Goal: Task Accomplishment & Management: Use online tool/utility

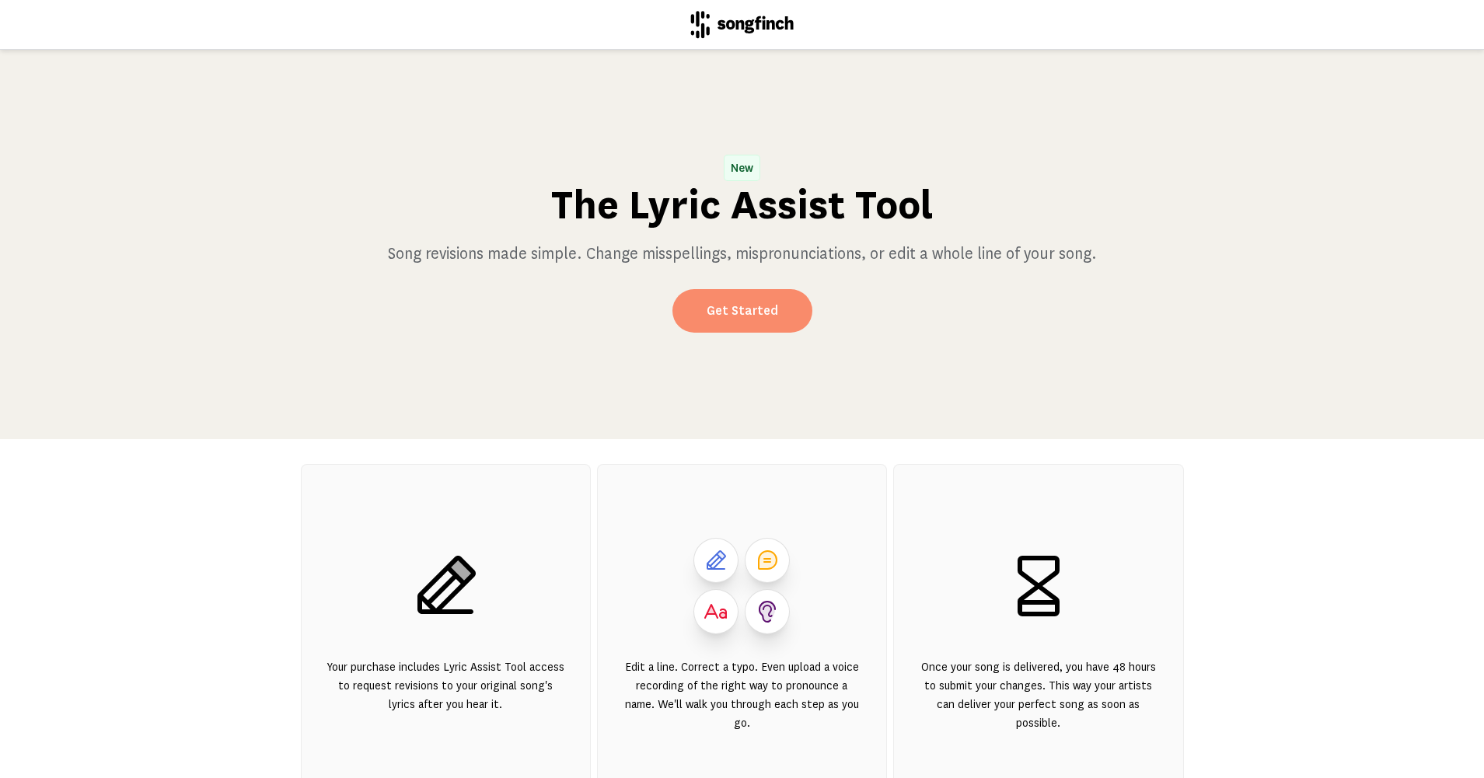
click at [733, 309] on link "Get Started" at bounding box center [743, 311] width 140 height 44
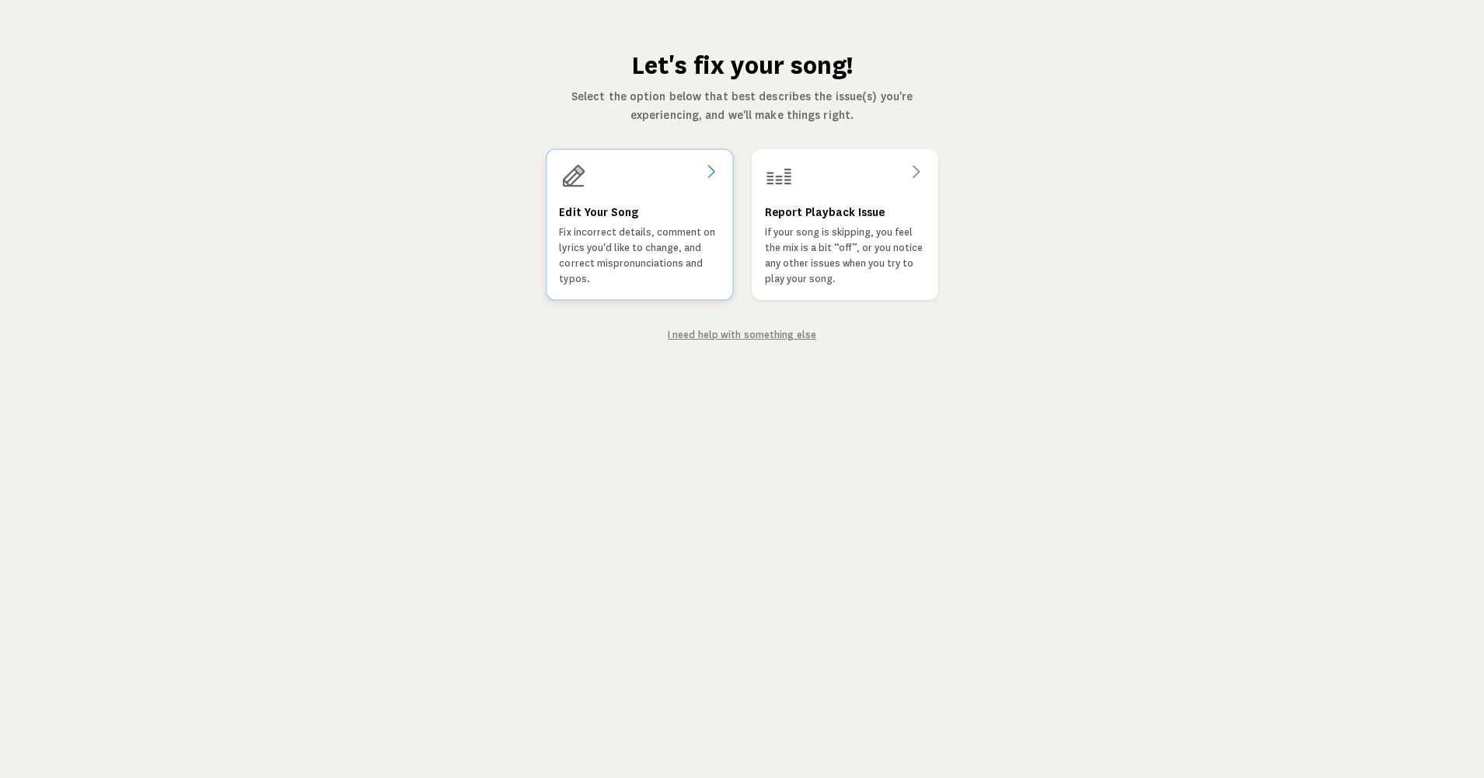
click at [623, 227] on p "Fix incorrect details, comment on lyrics you'd like to change, and correct misp…" at bounding box center [639, 256] width 161 height 62
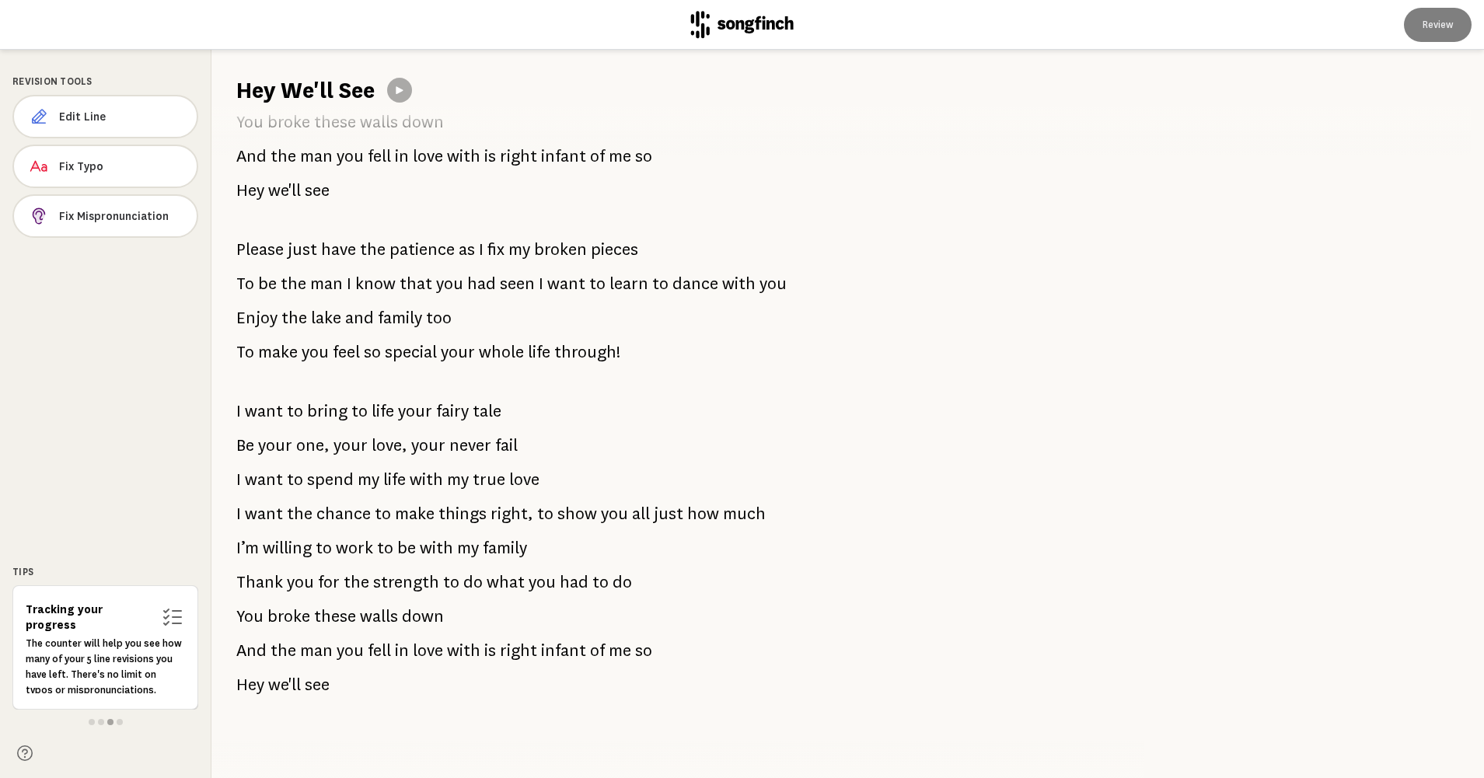
scroll to position [1059, 0]
click at [86, 117] on span "Edit Line" at bounding box center [121, 117] width 125 height 16
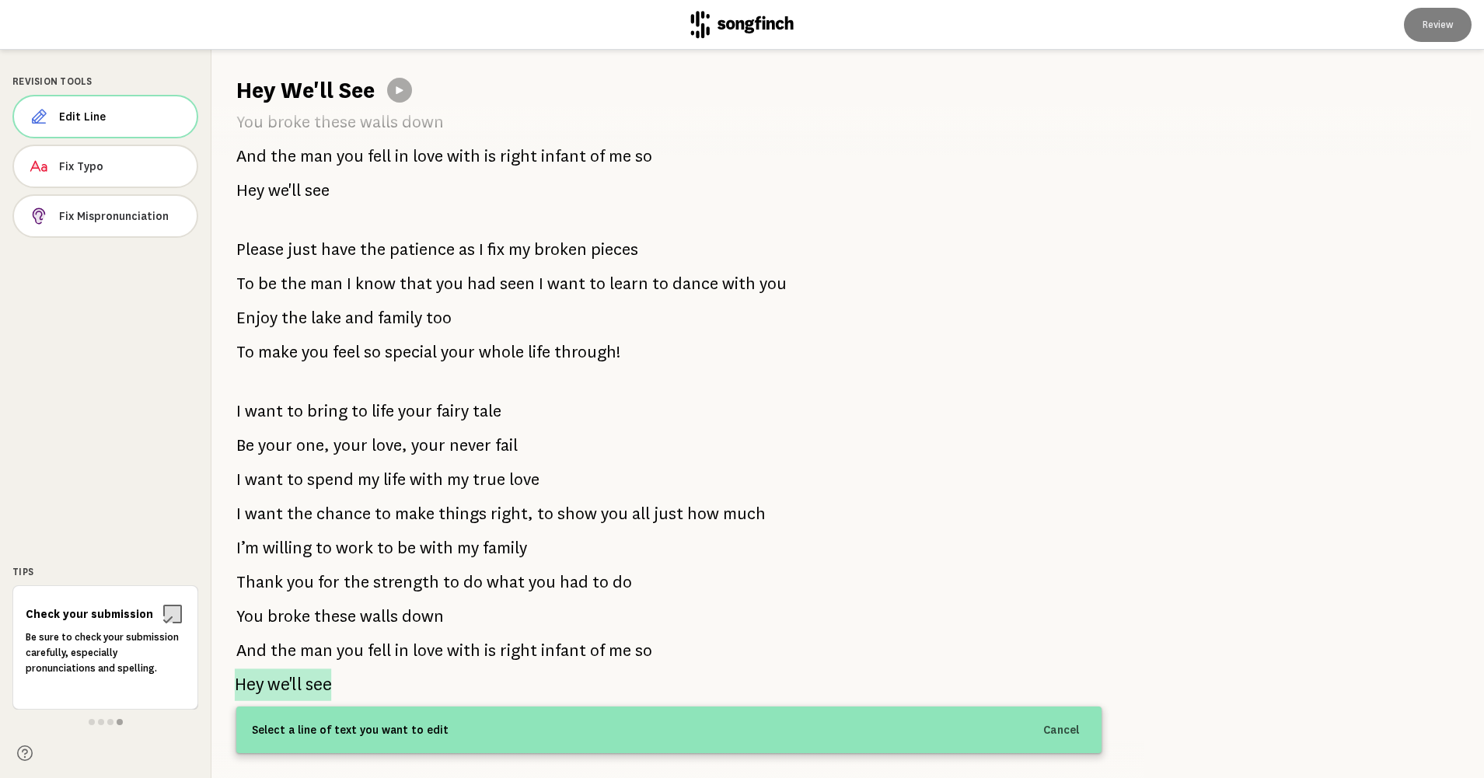
click at [306, 683] on p "Hey we'll see" at bounding box center [283, 685] width 97 height 33
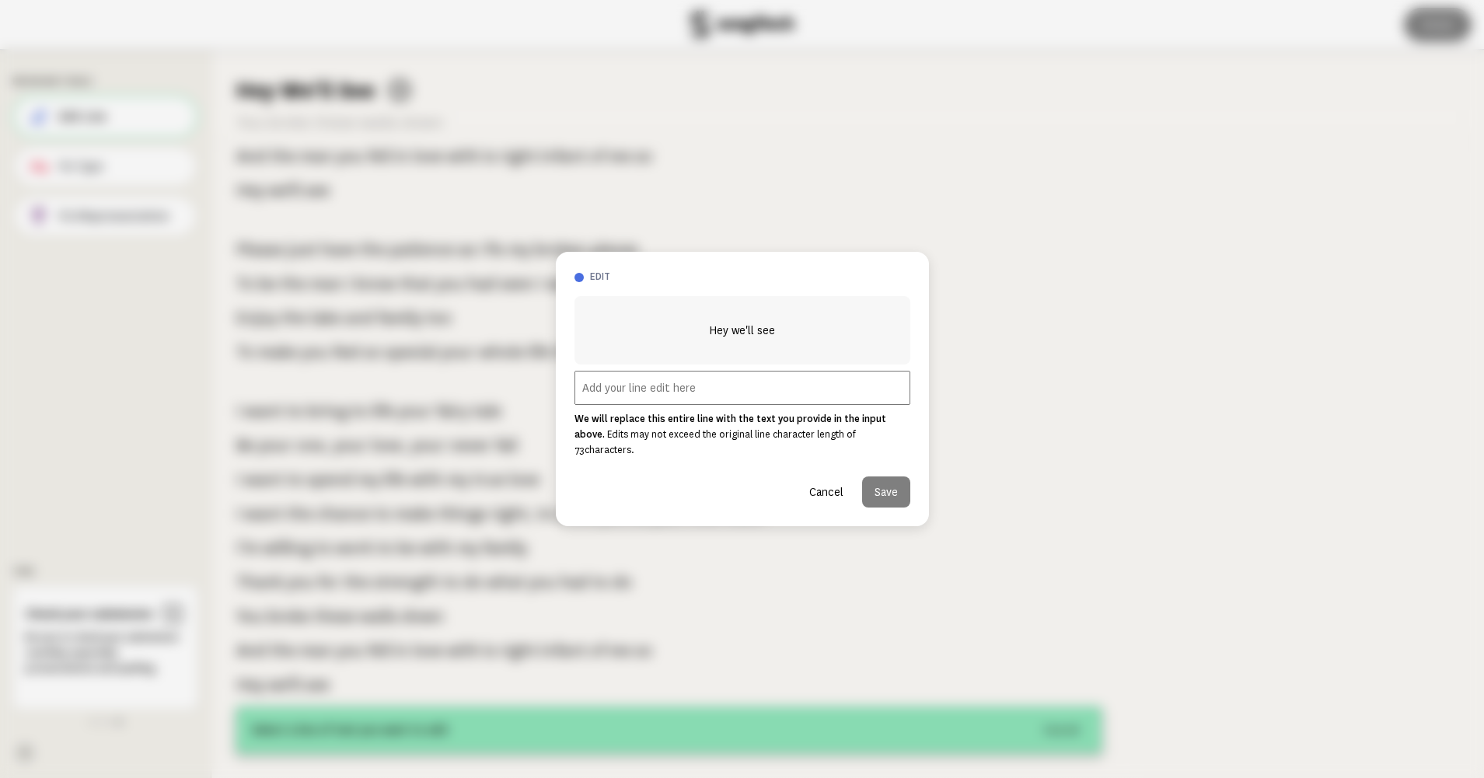
click at [693, 399] on input "text" at bounding box center [743, 388] width 336 height 34
click at [627, 399] on input "text" at bounding box center [743, 388] width 336 height 34
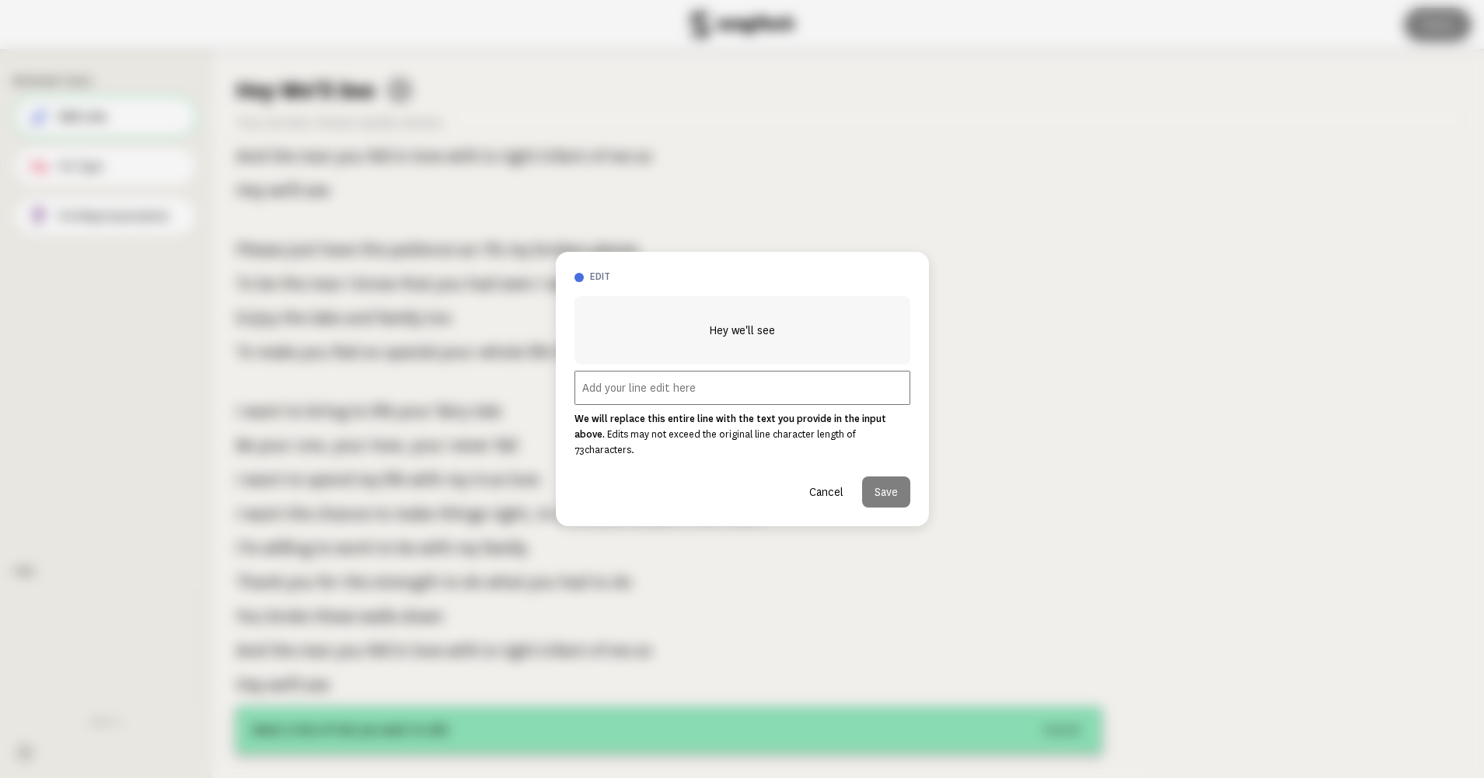
paste input "So, hey, we’ll see, So, hey, we’ll see!"
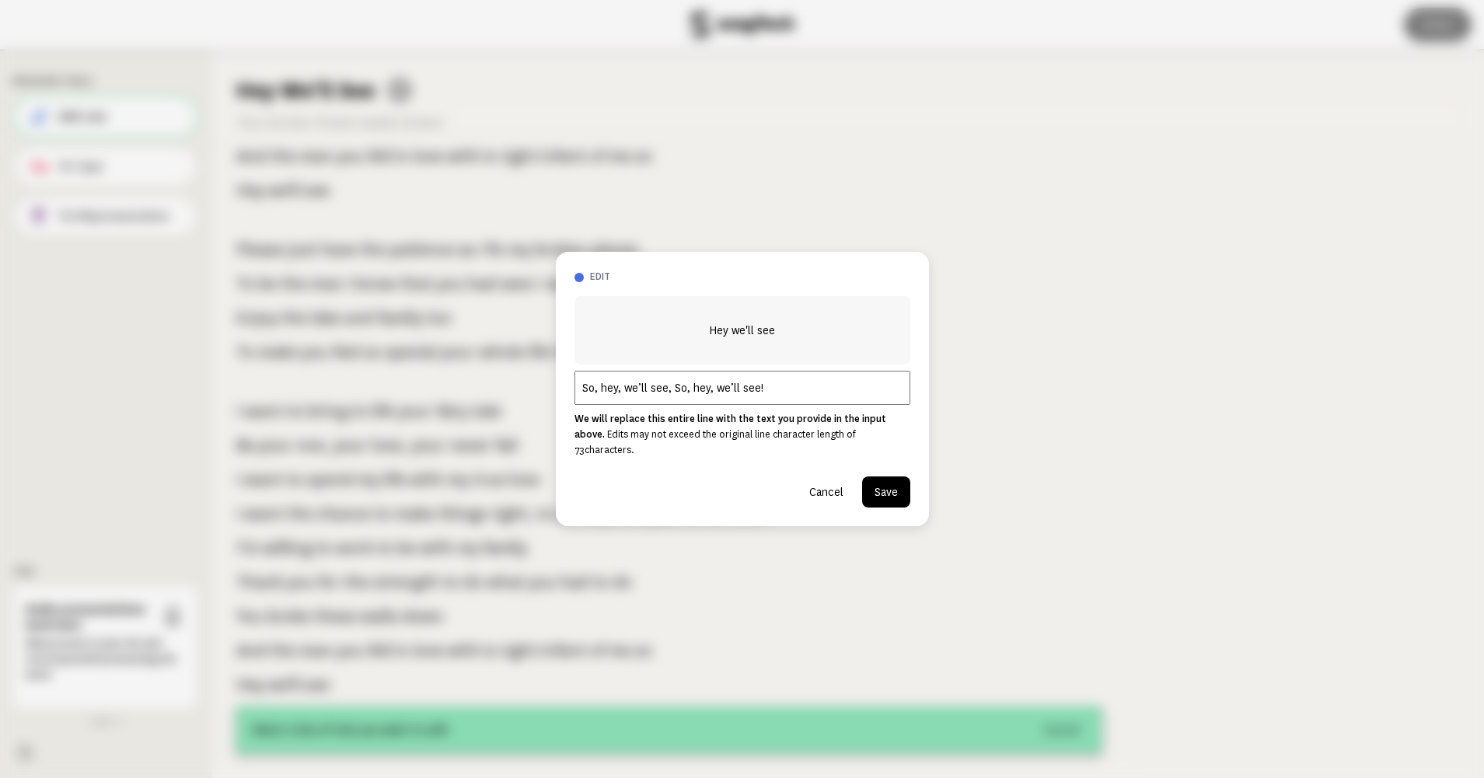
type input "So, hey, we’ll see, So, hey, we’ll see!"
click at [831, 488] on button "Cancel" at bounding box center [826, 492] width 59 height 31
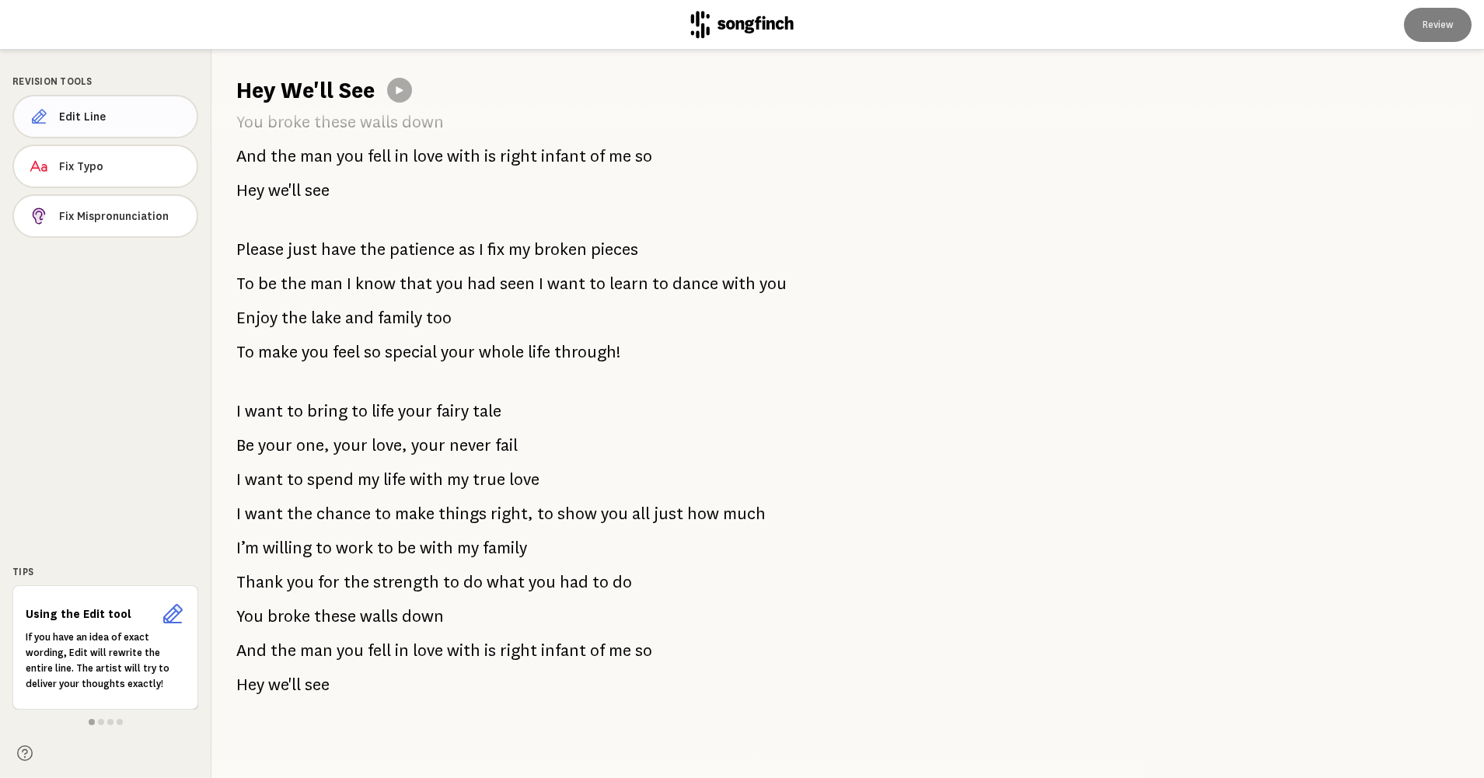
click at [112, 121] on span "Edit Line" at bounding box center [121, 117] width 125 height 16
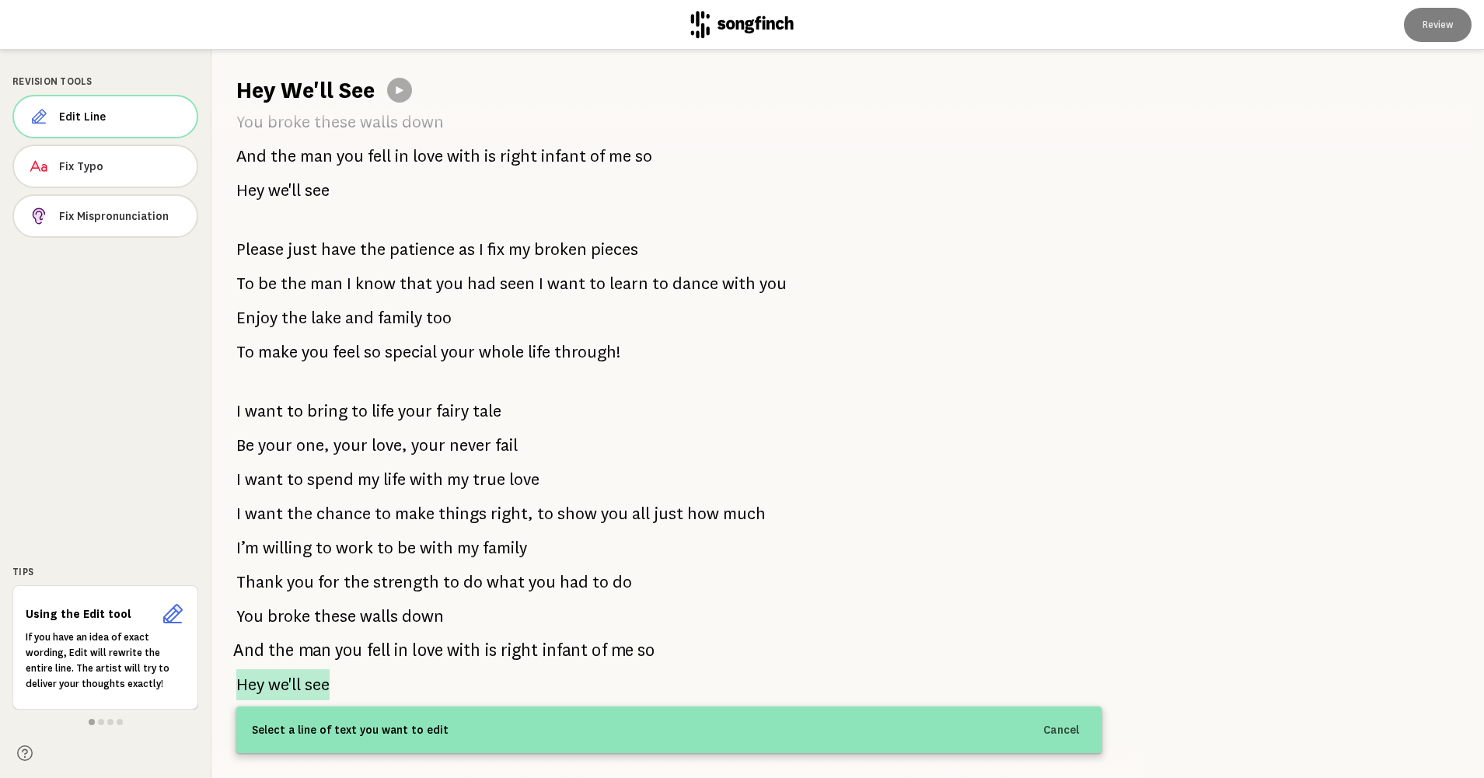
click at [330, 680] on span "see" at bounding box center [317, 685] width 25 height 31
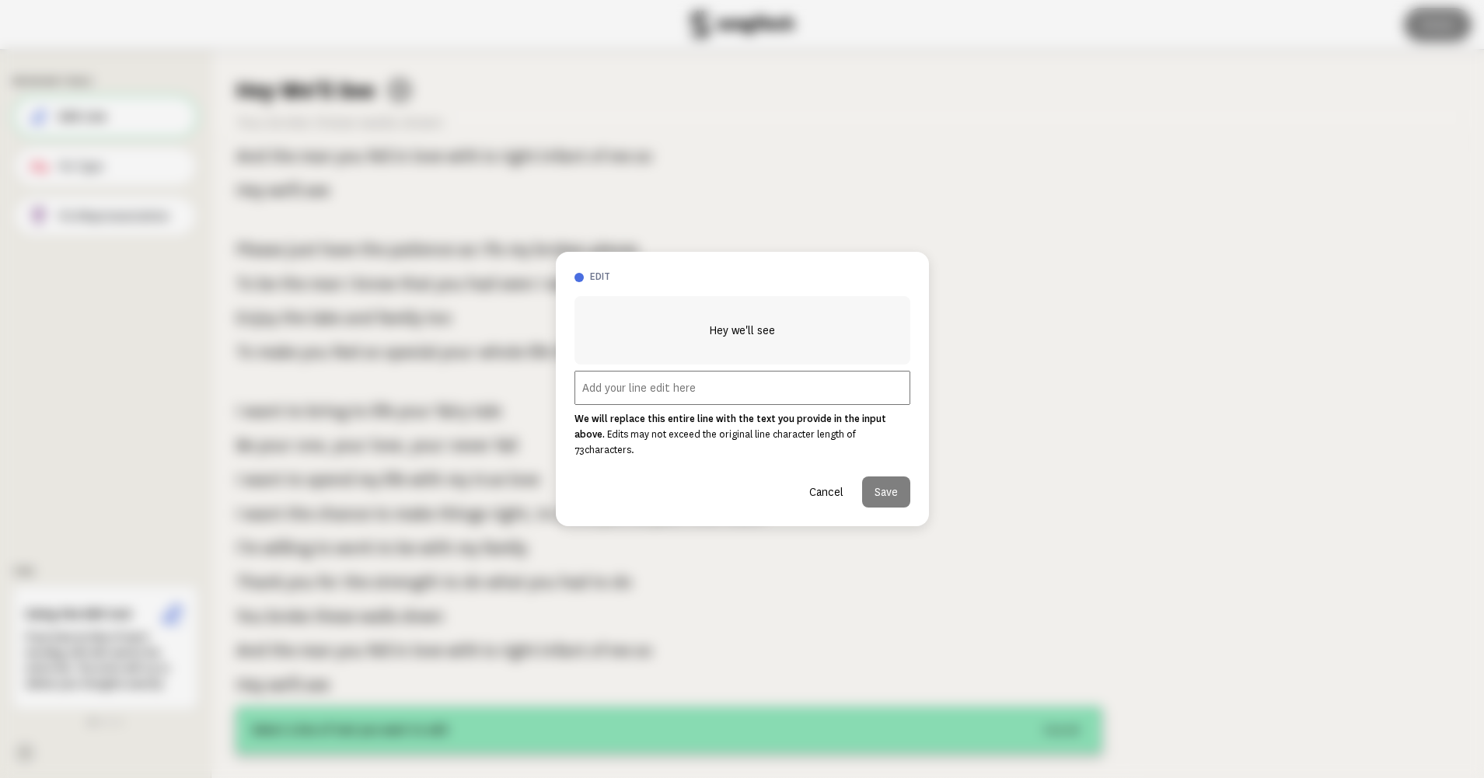
click at [710, 397] on input "text" at bounding box center [743, 388] width 336 height 34
paste input "hey, we’ll see, So, hey, we’ll see!"
click at [588, 395] on input "hey, we’ll see, So, hey, we’ll see!" at bounding box center [743, 388] width 336 height 34
type input "Hey, we’ll see, So, hey, we’ll see!"
click at [891, 484] on button "Save" at bounding box center [886, 492] width 48 height 31
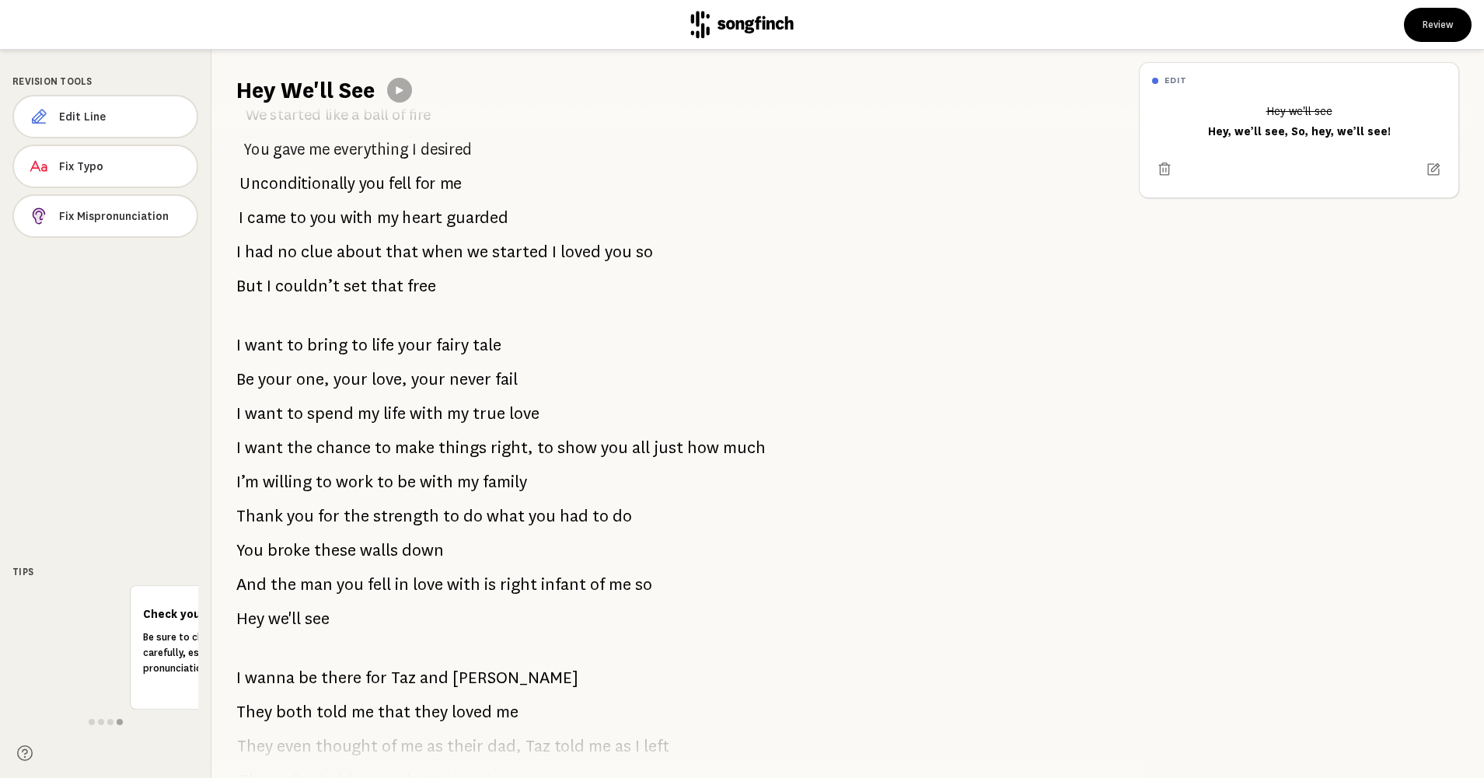
scroll to position [0, 0]
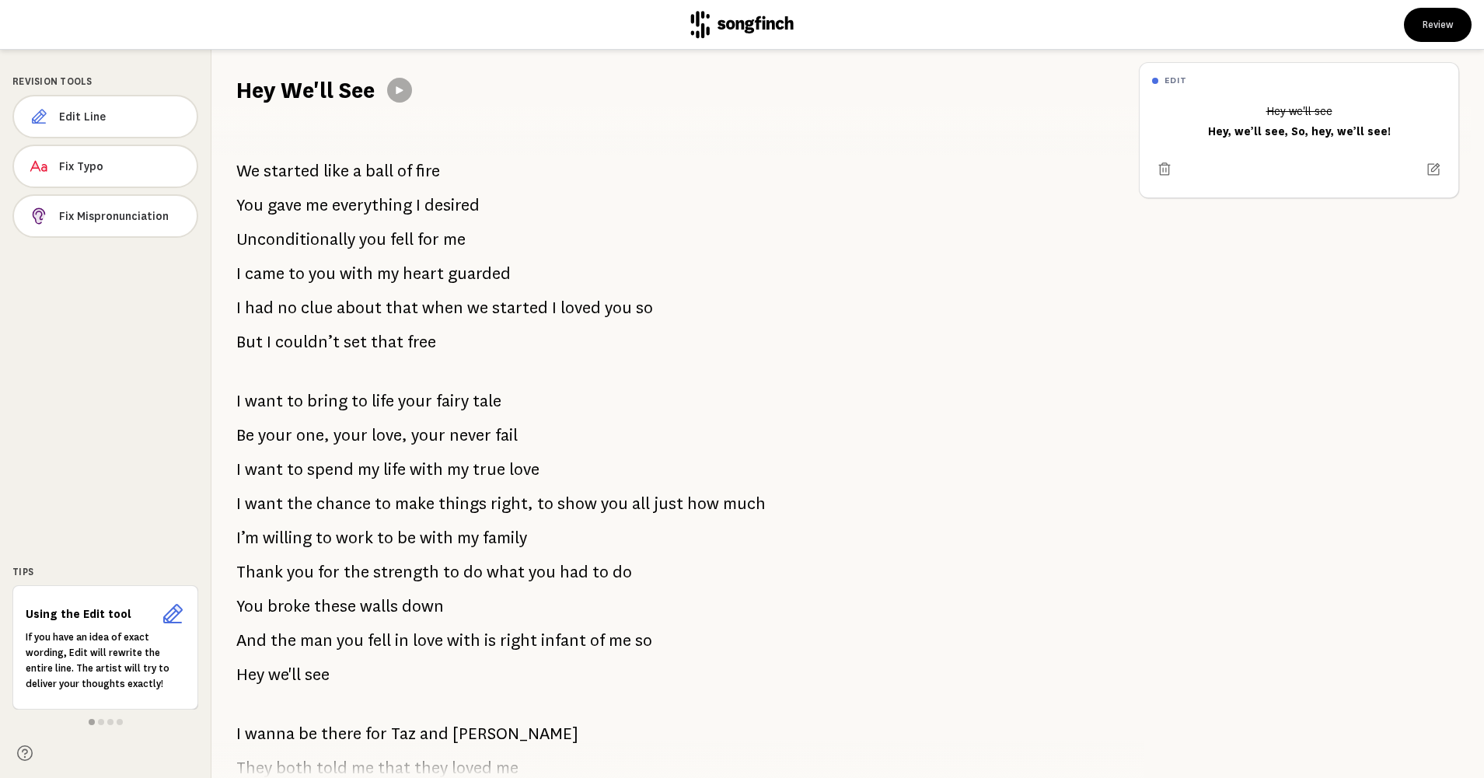
click at [330, 267] on span "you" at bounding box center [322, 273] width 27 height 31
click at [82, 120] on span "Edit Line" at bounding box center [121, 117] width 125 height 16
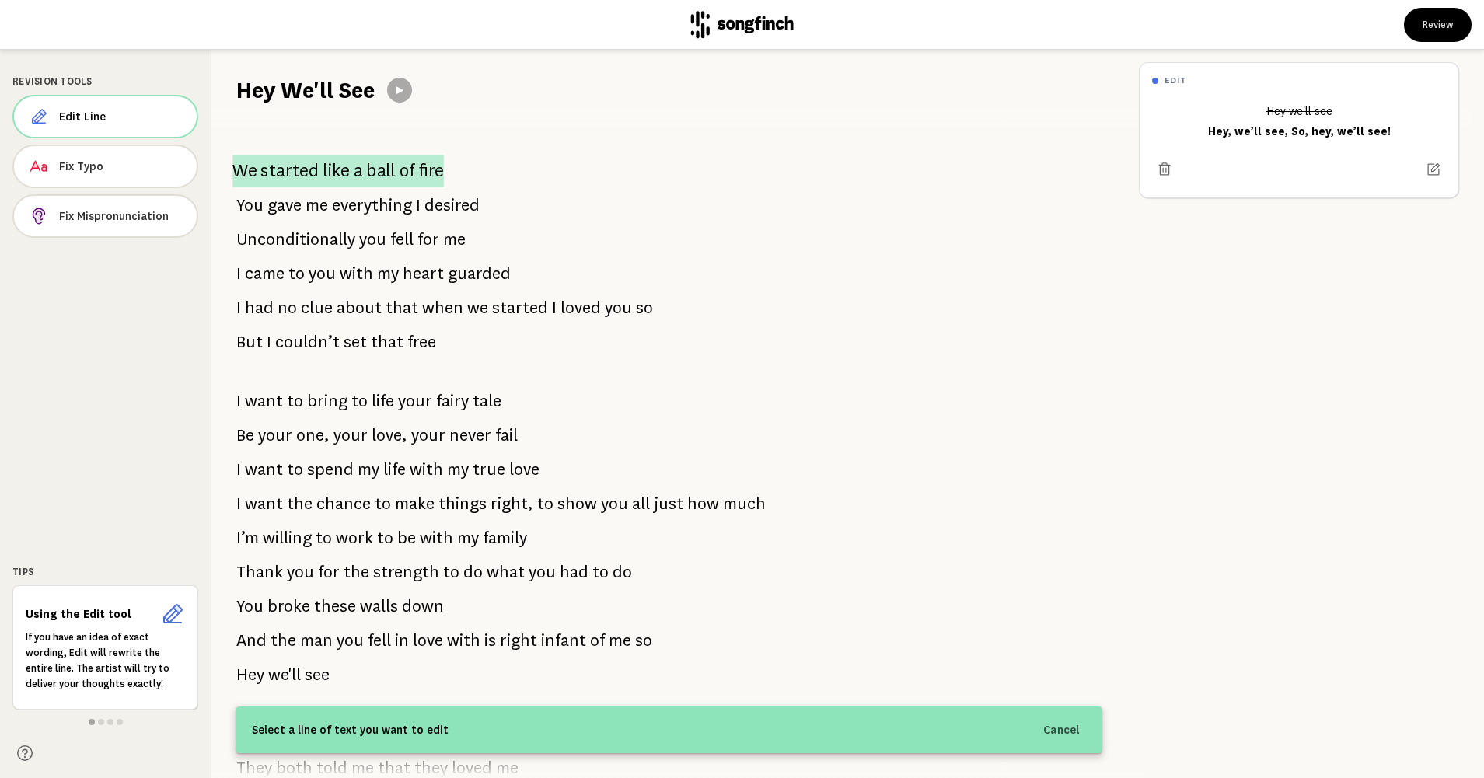
click at [340, 173] on span "like" at bounding box center [336, 171] width 26 height 32
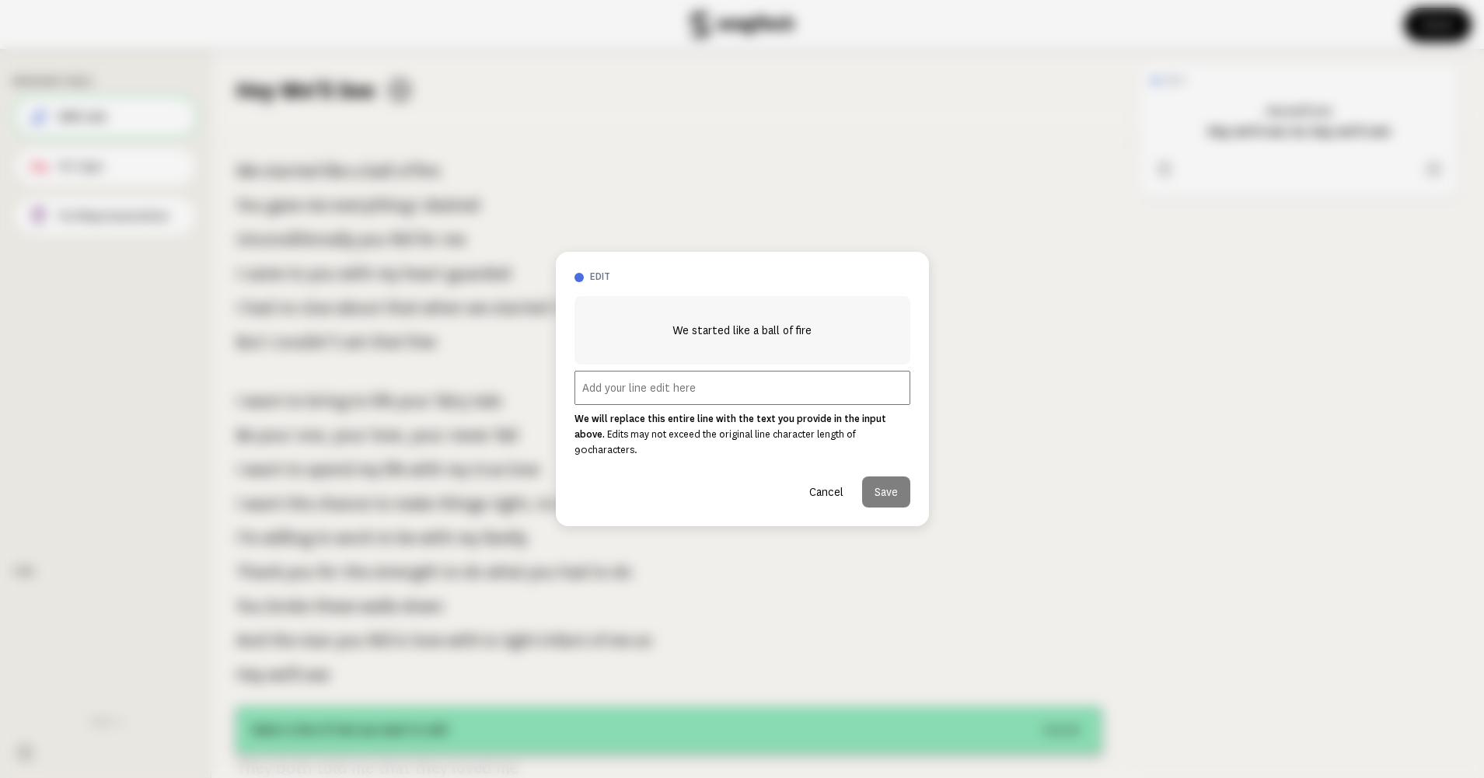
click at [638, 400] on input "text" at bounding box center [743, 388] width 336 height 34
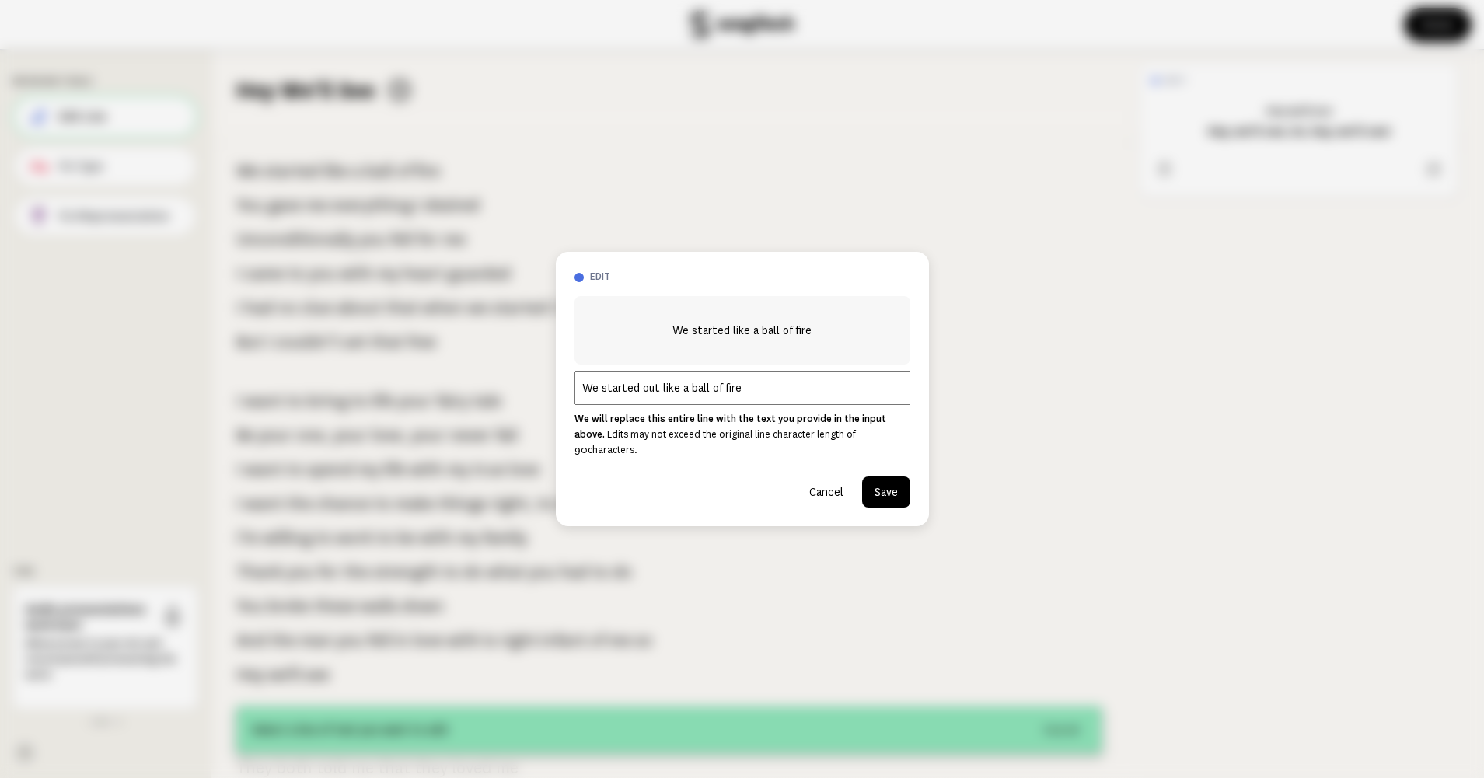
type input "We started out like a ball of fire"
click at [878, 484] on button "Save" at bounding box center [886, 492] width 48 height 31
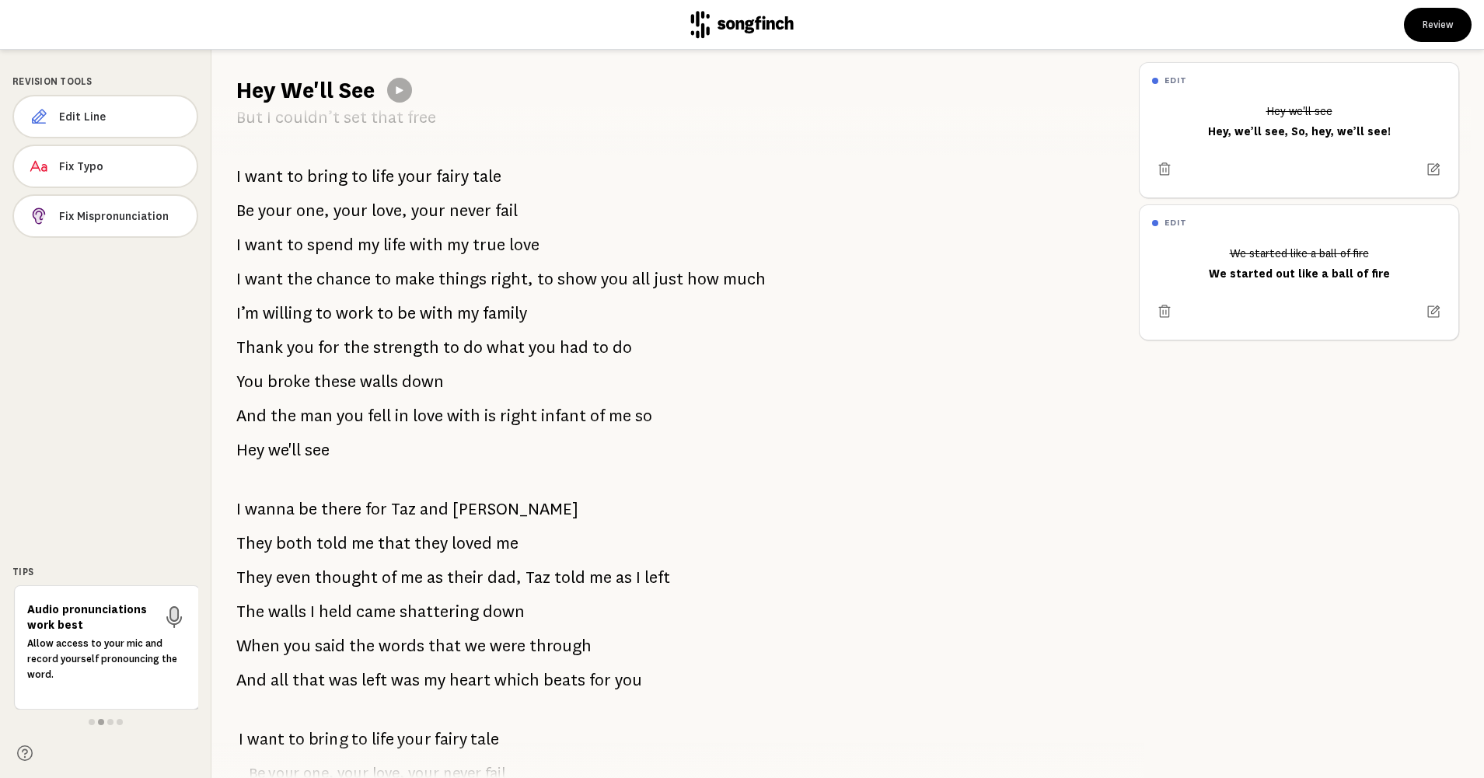
scroll to position [233, 0]
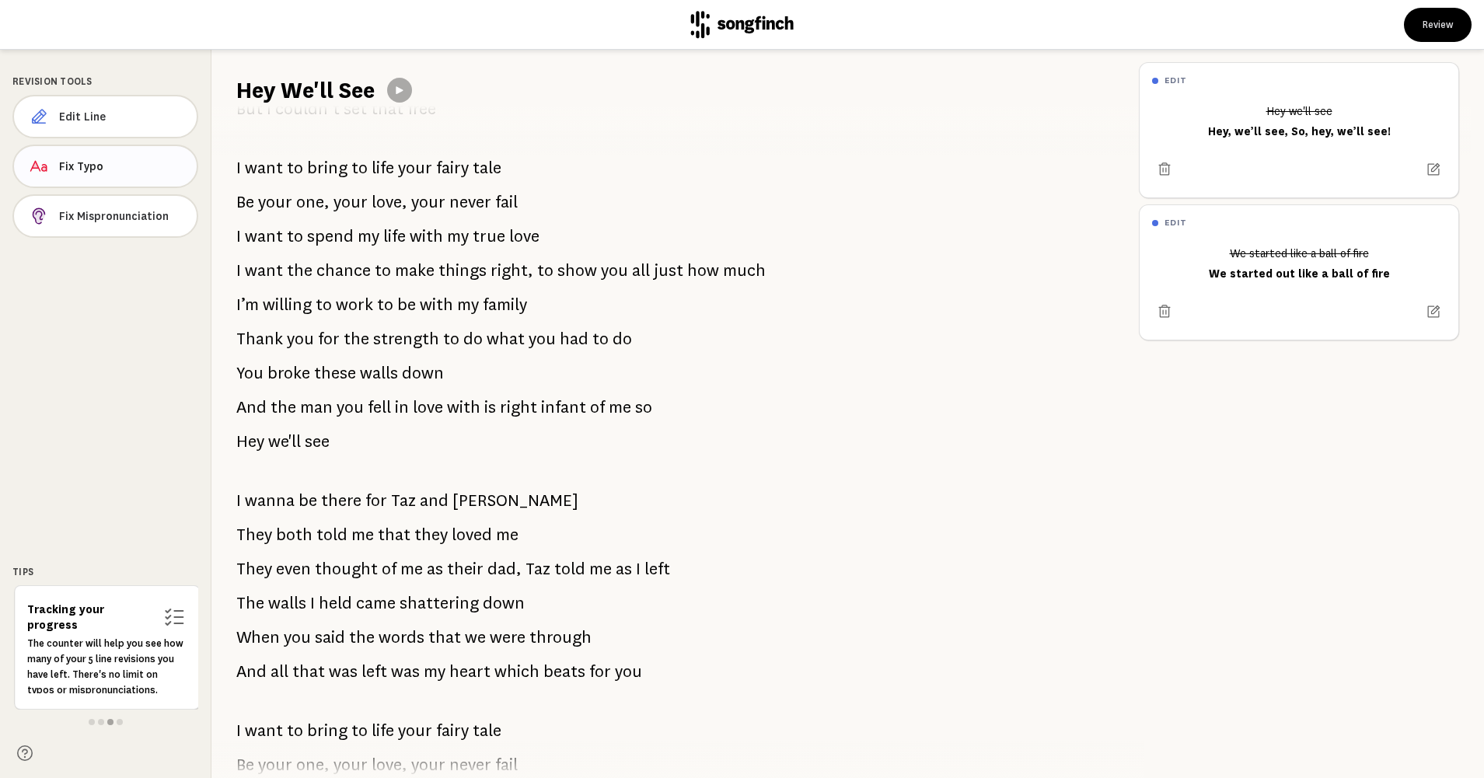
click at [88, 166] on span "Fix Typo" at bounding box center [121, 167] width 125 height 16
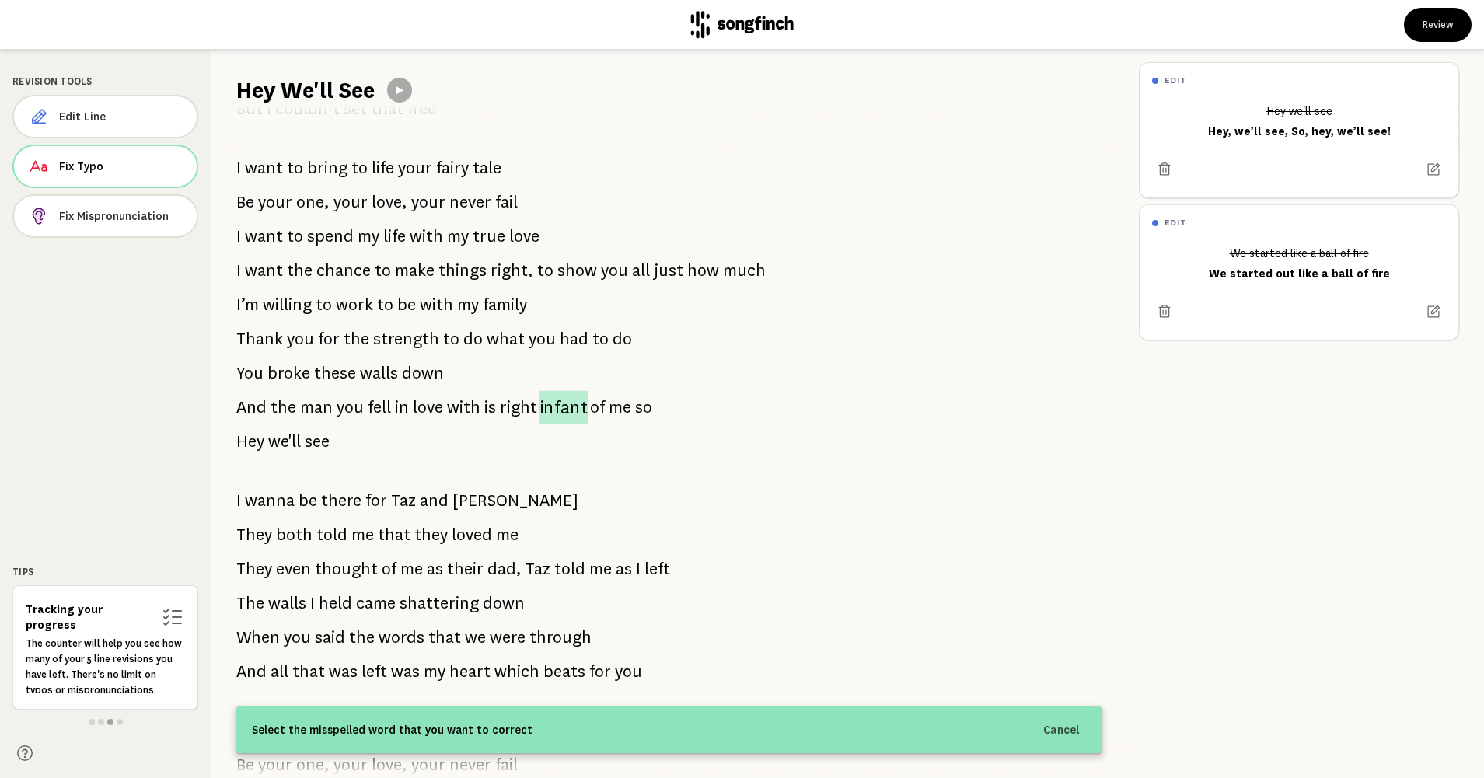
click at [553, 408] on span "infant" at bounding box center [564, 407] width 48 height 33
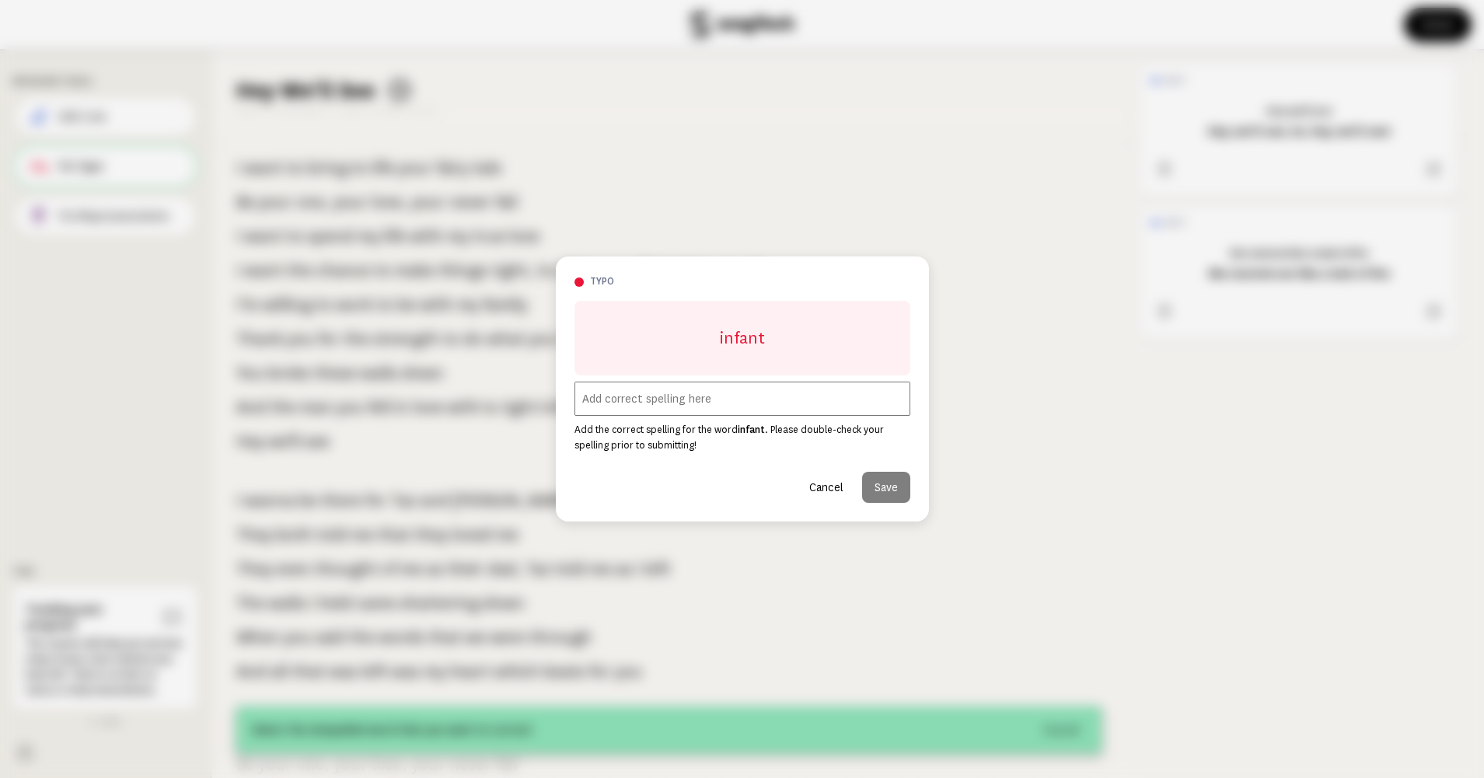
click at [656, 404] on input "text" at bounding box center [743, 399] width 336 height 34
type input "in front"
click at [891, 484] on button "Save" at bounding box center [886, 487] width 48 height 31
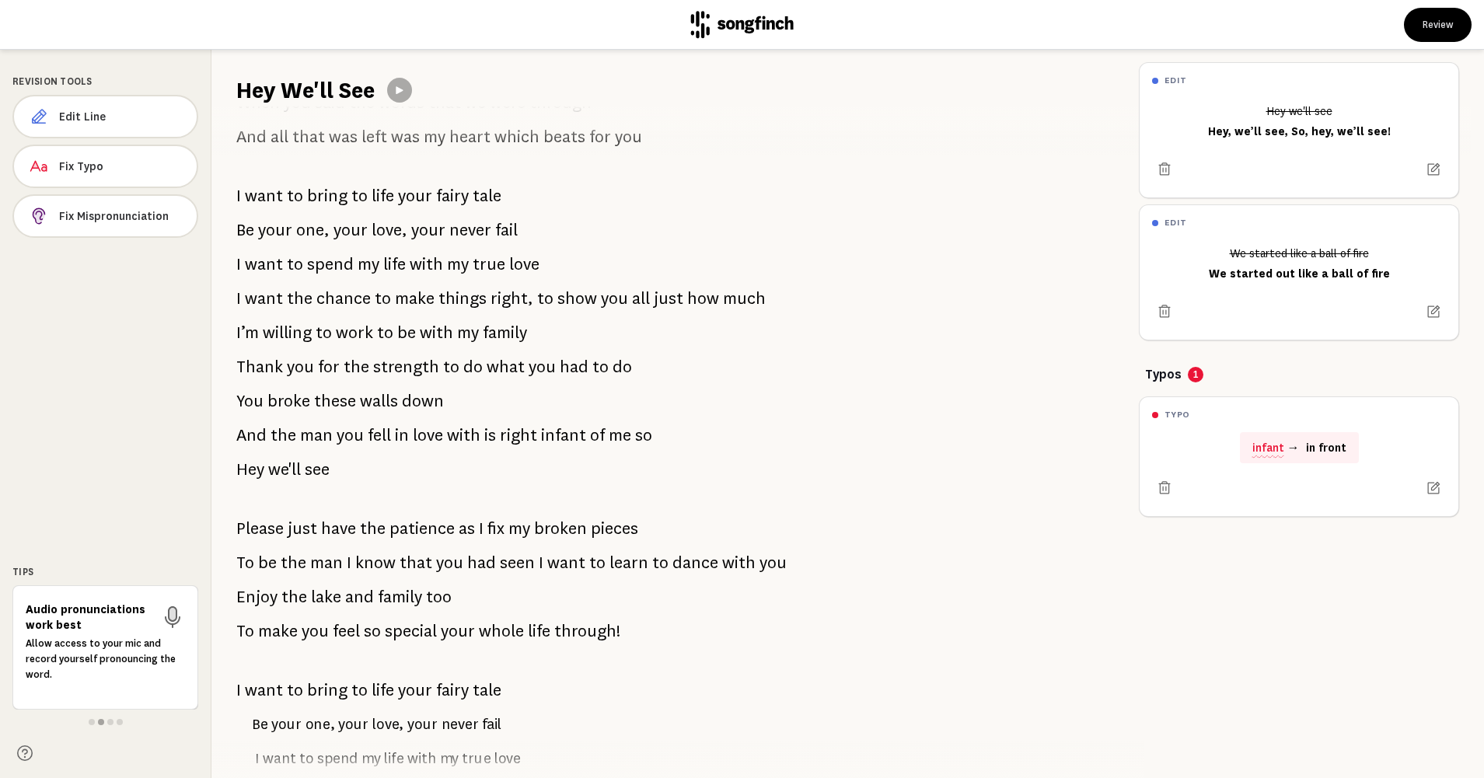
scroll to position [778, 0]
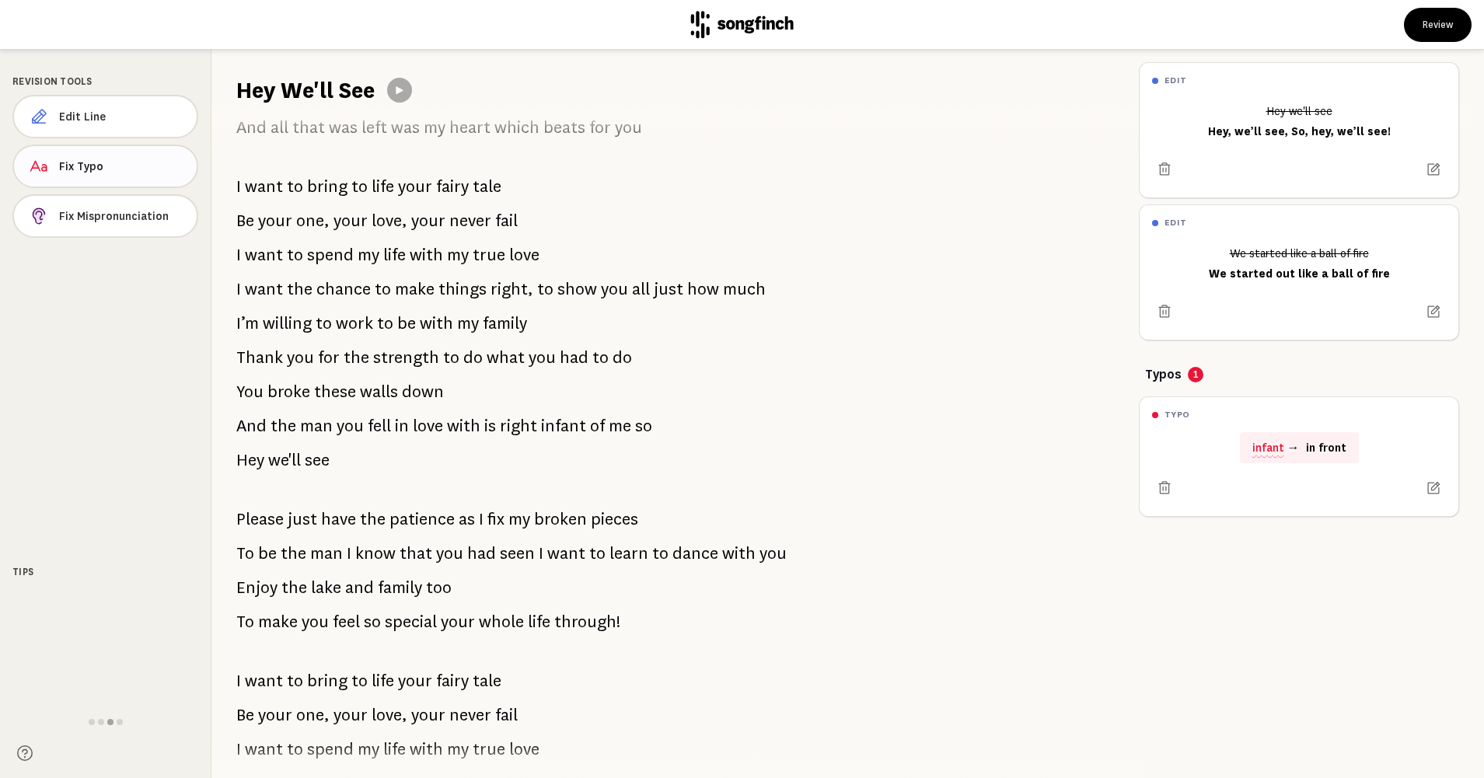
click at [100, 166] on span "Fix Typo" at bounding box center [121, 167] width 125 height 16
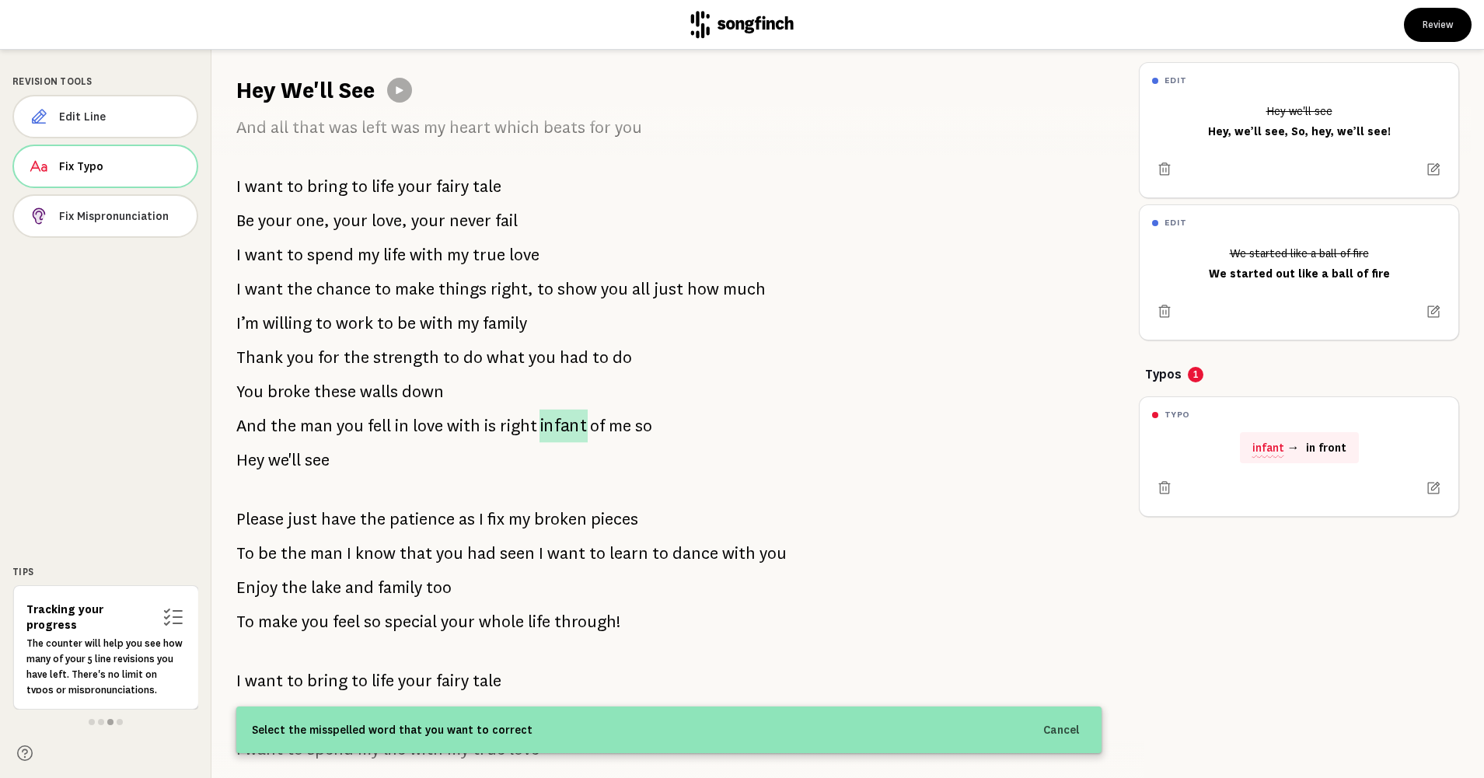
click at [565, 428] on span "infant" at bounding box center [564, 426] width 48 height 33
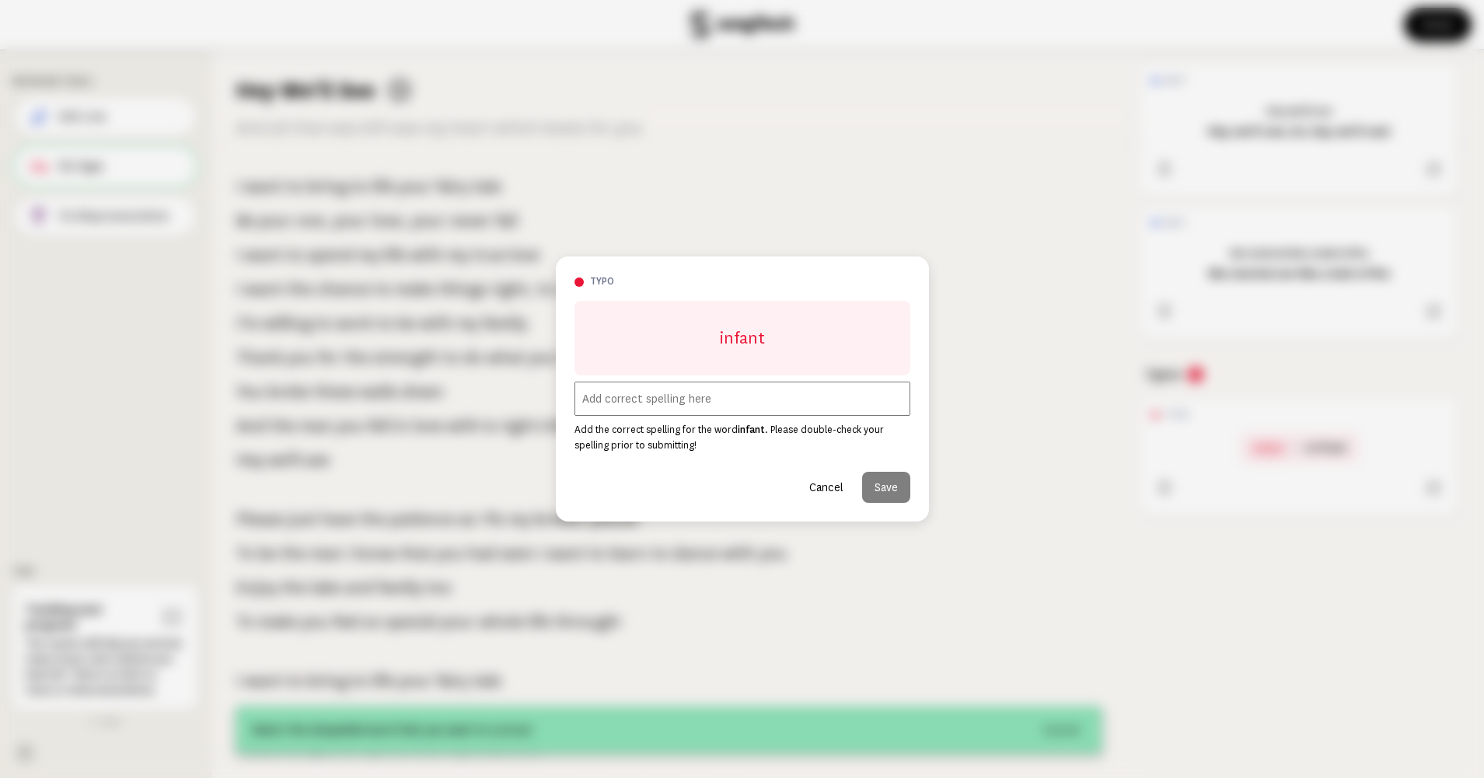
click at [674, 392] on input "text" at bounding box center [743, 399] width 336 height 34
type input "I"
type input "in front"
click at [879, 482] on button "Save" at bounding box center [886, 487] width 48 height 31
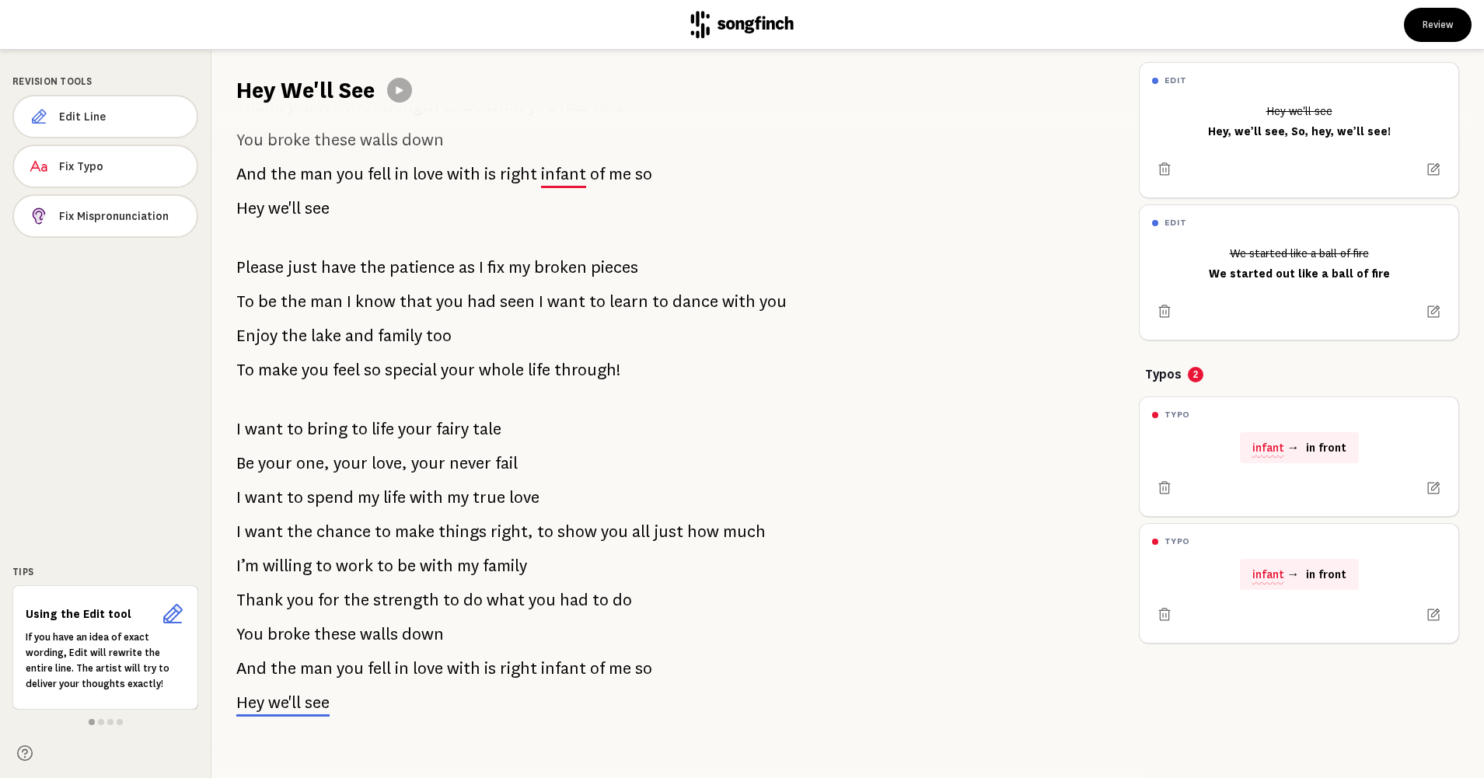
scroll to position [1059, 0]
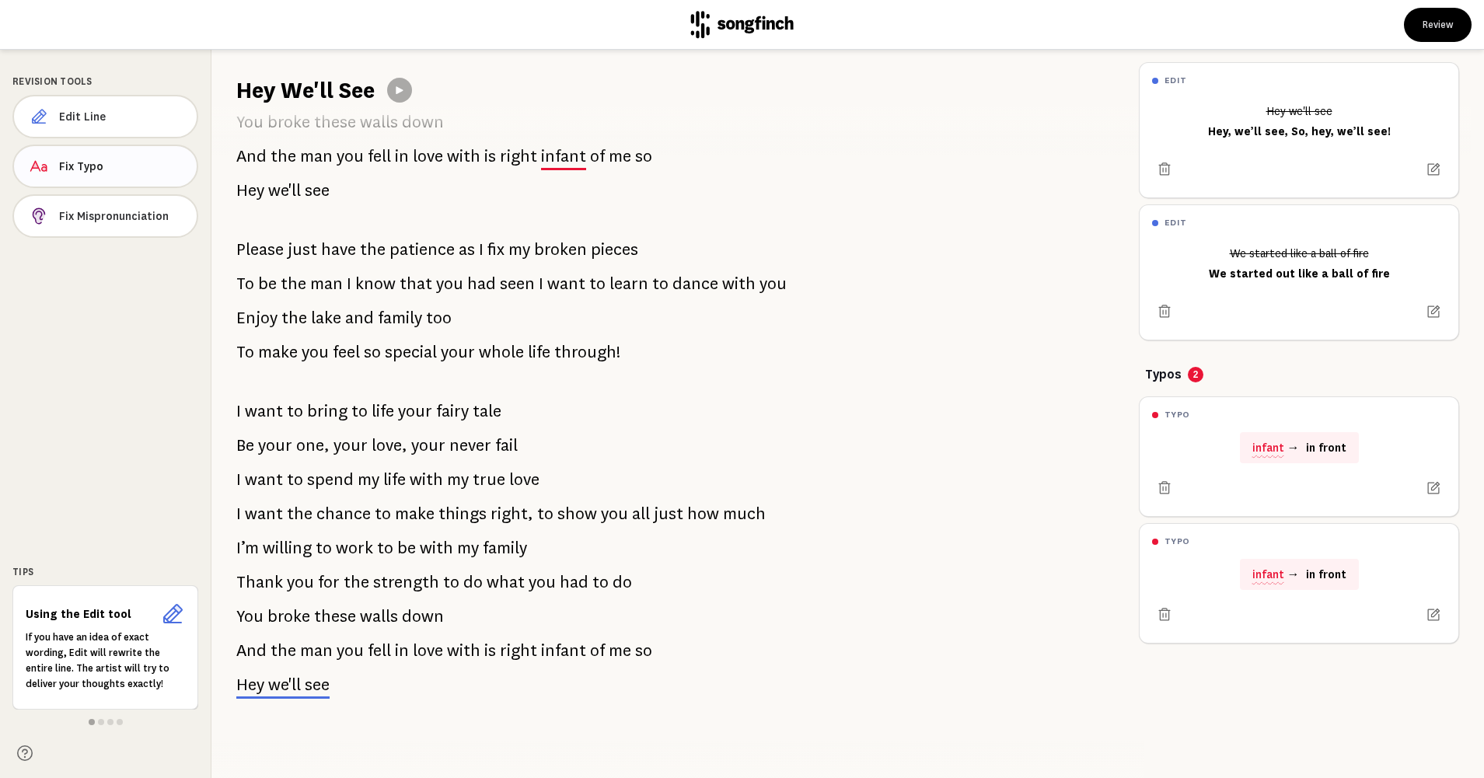
click at [84, 163] on span "Fix Typo" at bounding box center [121, 167] width 125 height 16
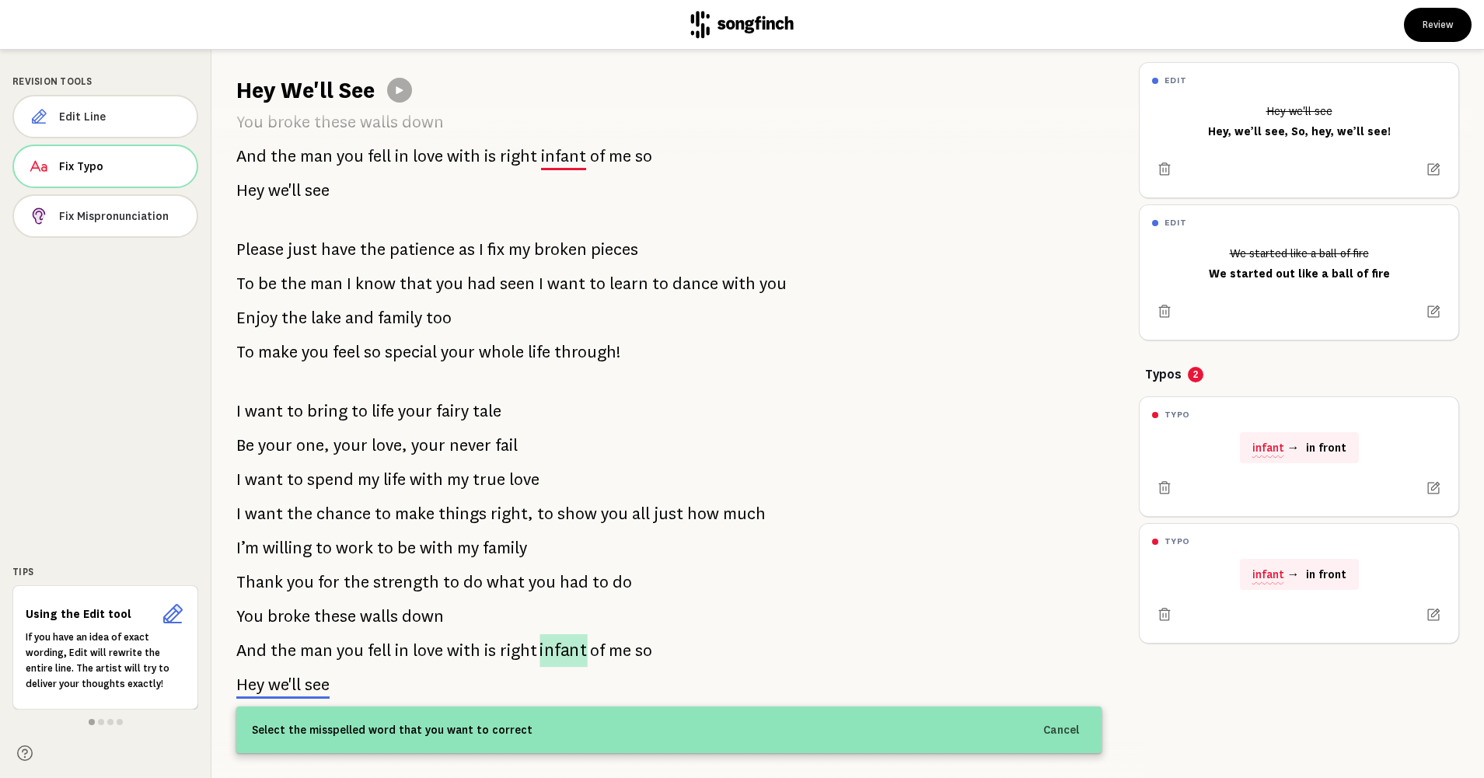
click at [559, 642] on span "infant" at bounding box center [563, 651] width 47 height 33
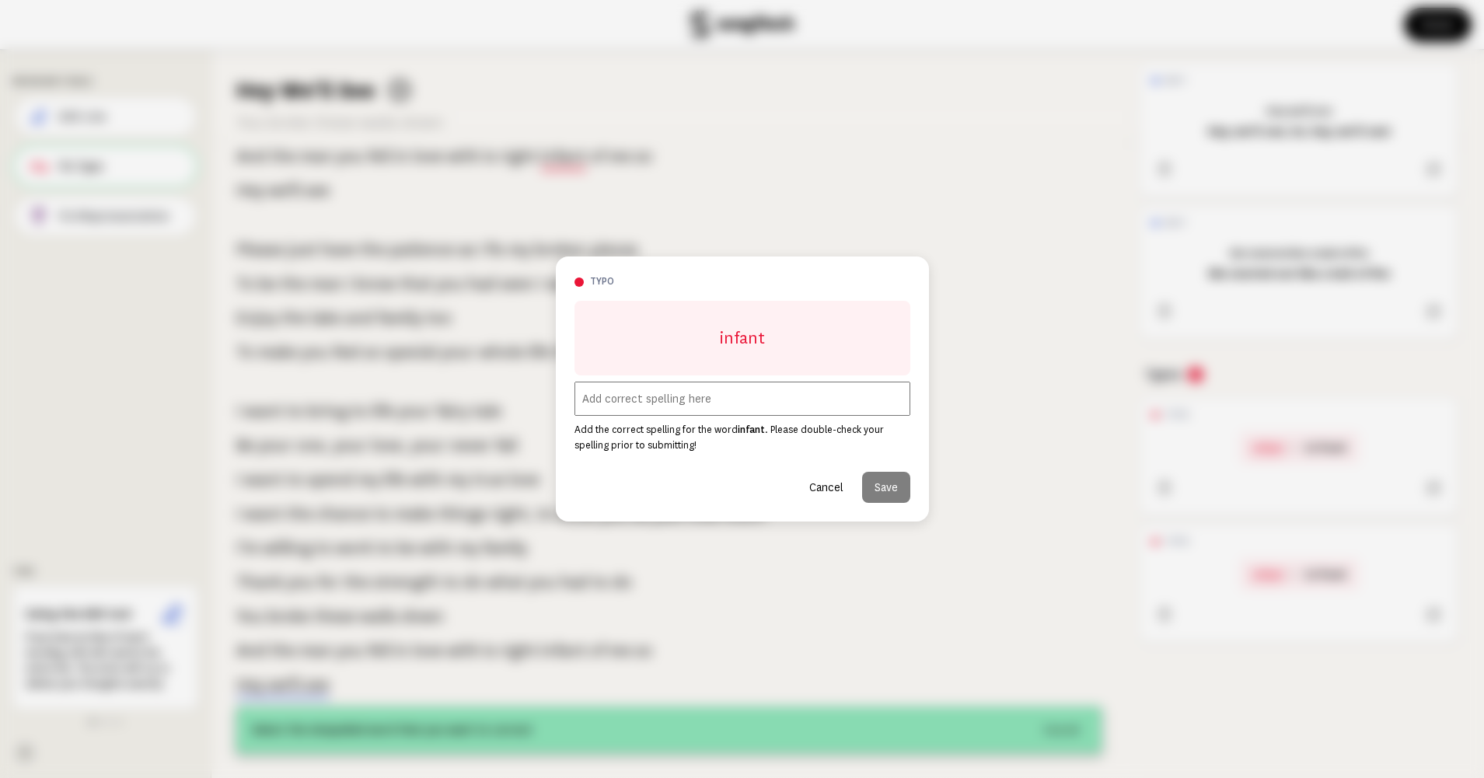
click at [636, 397] on input "text" at bounding box center [743, 399] width 336 height 34
type input "I"
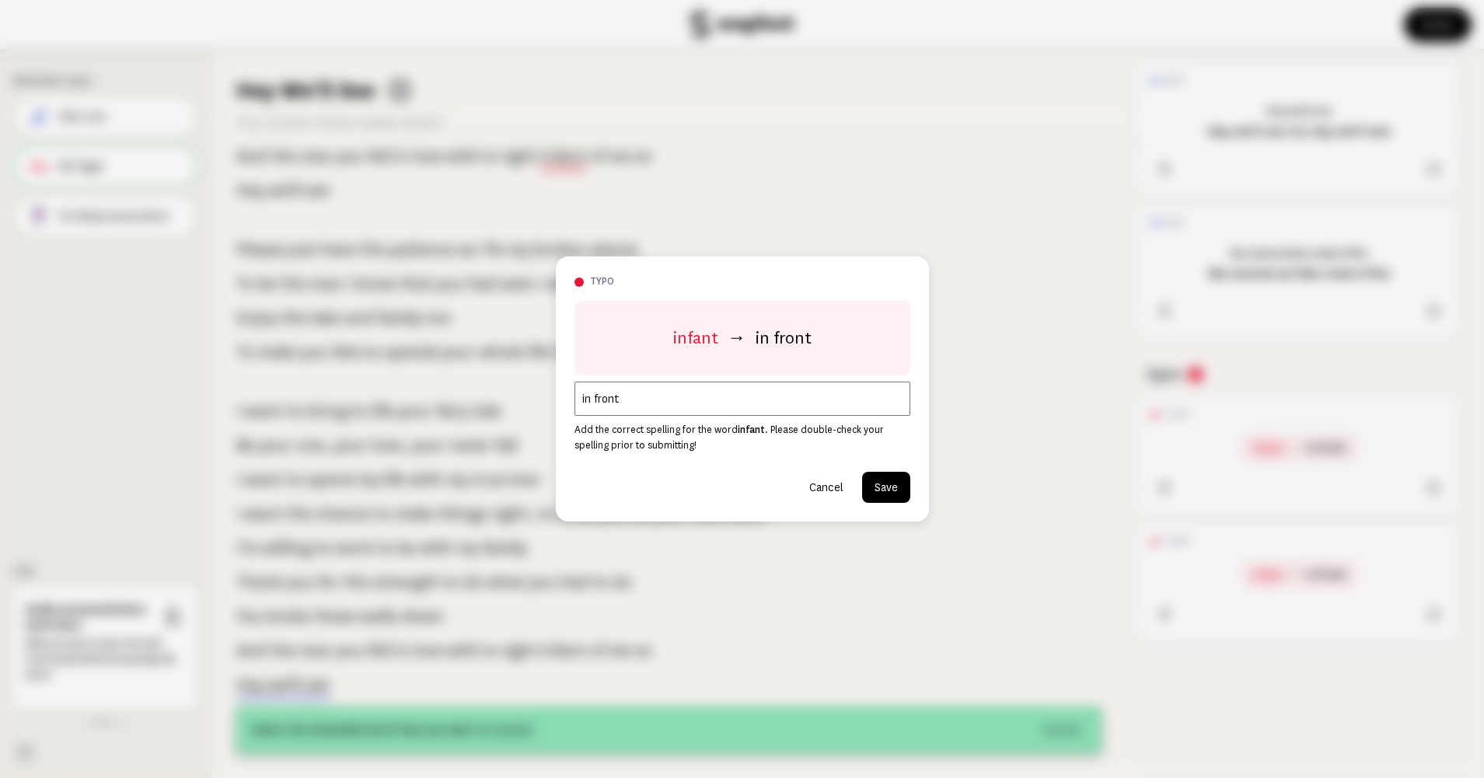
type input "in front"
click at [889, 487] on button "Save" at bounding box center [886, 487] width 48 height 31
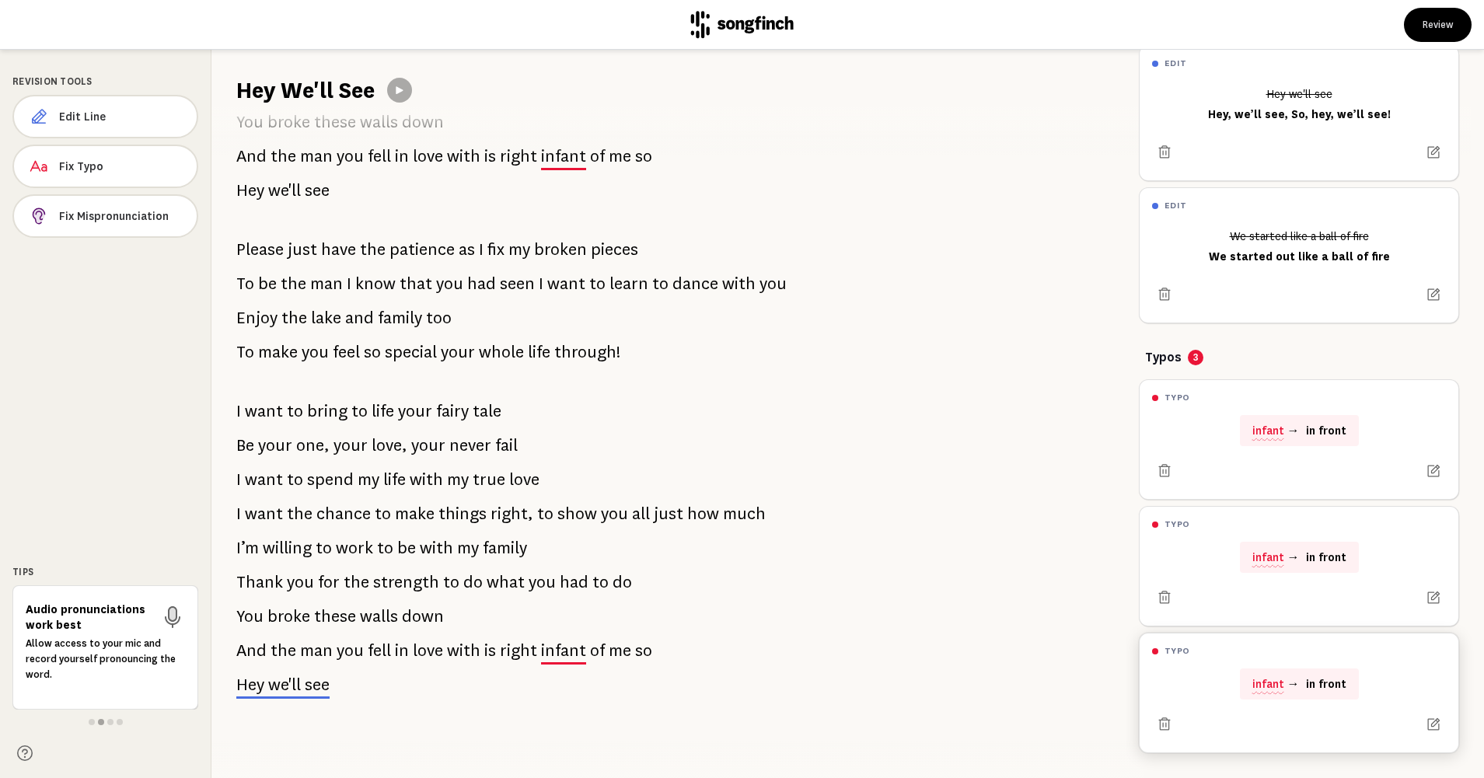
scroll to position [29, 0]
click at [1441, 23] on button "Review" at bounding box center [1438, 25] width 68 height 34
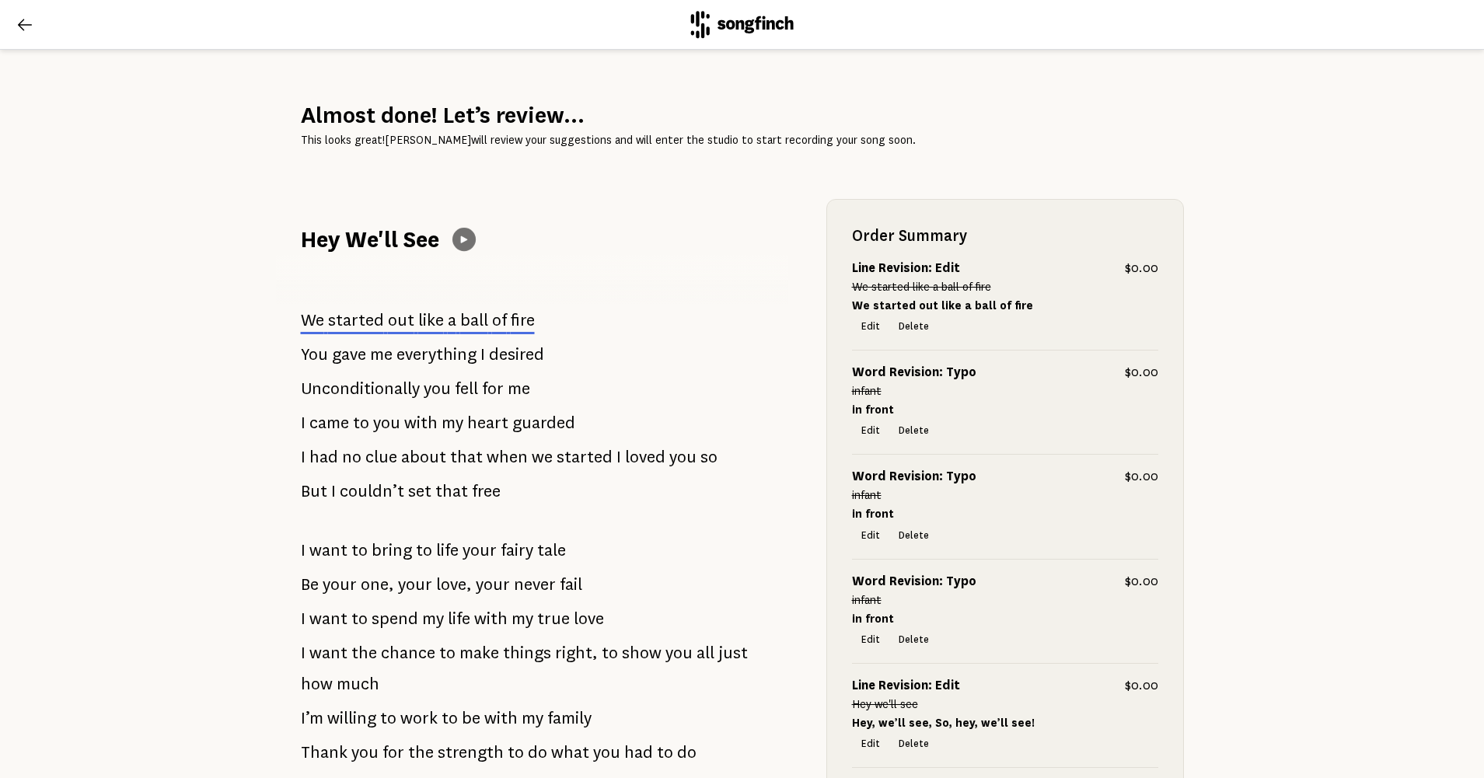
click at [458, 240] on icon at bounding box center [464, 239] width 12 height 12
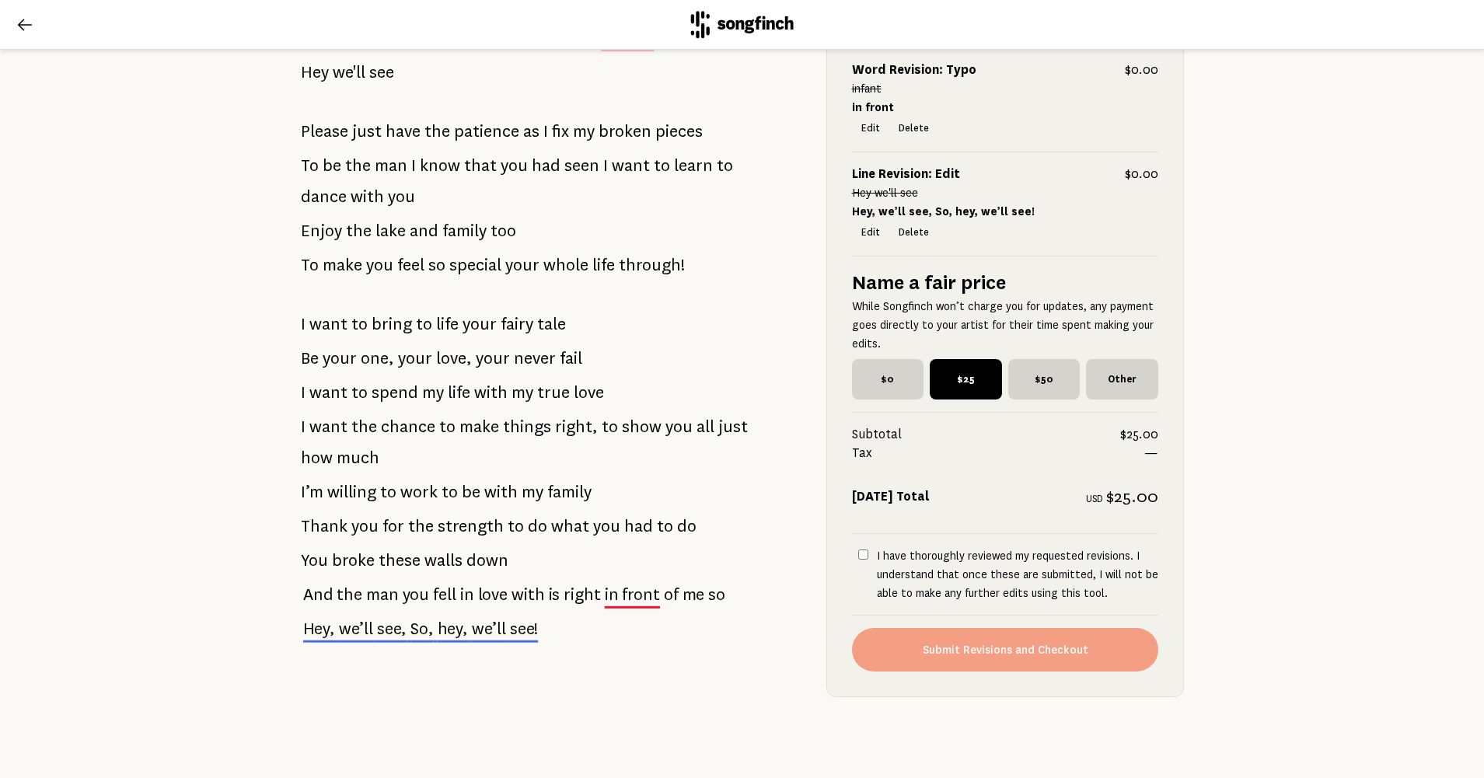
scroll to position [1400, 0]
click at [881, 366] on span "$0" at bounding box center [888, 379] width 72 height 40
click at [862, 366] on input "$0" at bounding box center [857, 364] width 10 height 10
radio input "true"
click at [858, 550] on input "I have thoroughly reviewed my requested revisions. I understand that once these…" at bounding box center [863, 555] width 10 height 10
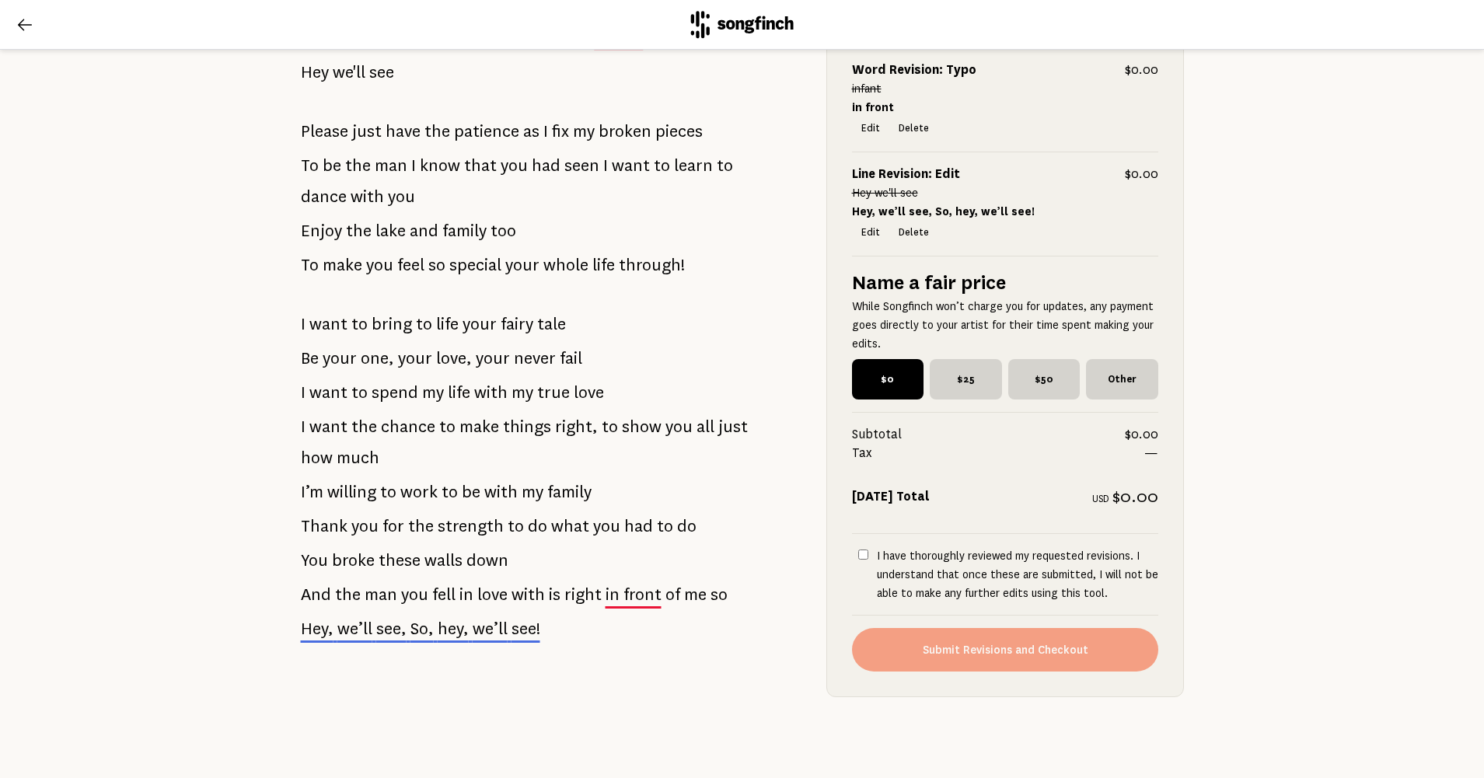
checkbox input "true"
